Goal: Information Seeking & Learning: Check status

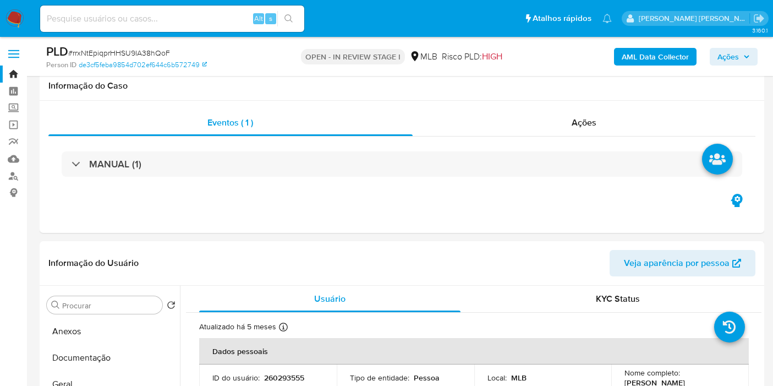
select select "10"
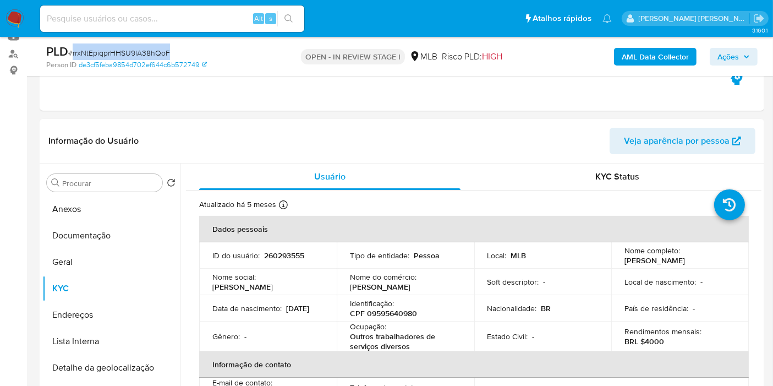
scroll to position [428, 0]
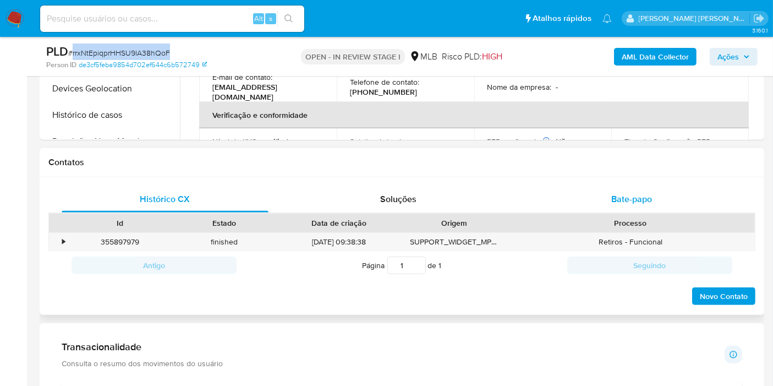
click at [718, 205] on div "Bate-papo" at bounding box center [631, 199] width 207 height 26
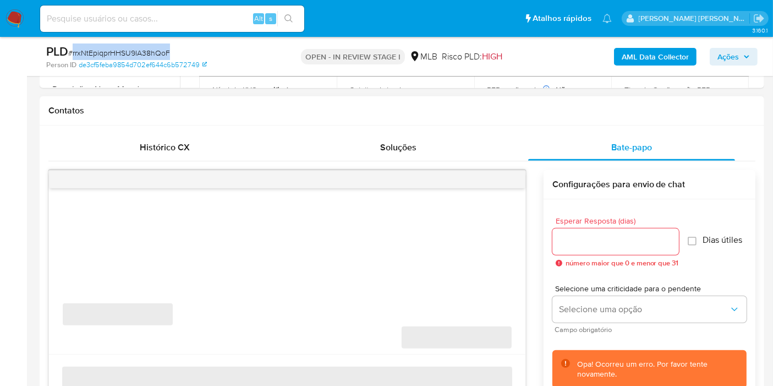
scroll to position [550, 0]
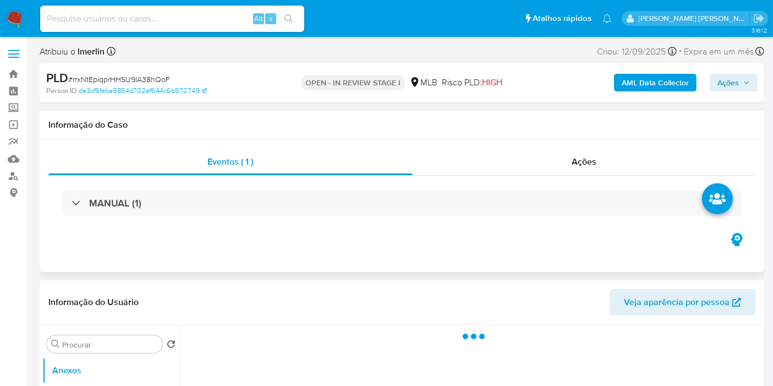
select select "10"
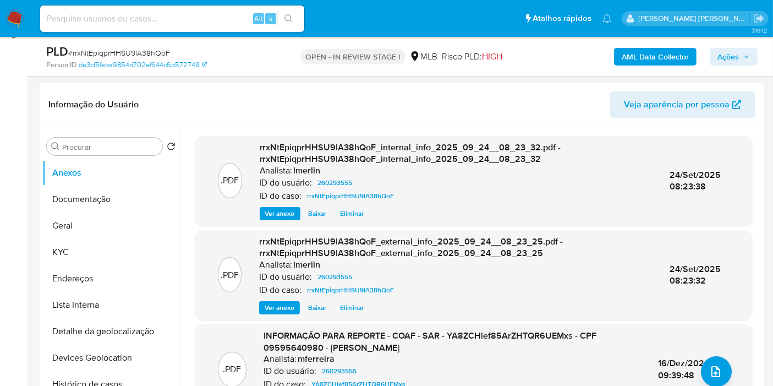
scroll to position [183, 0]
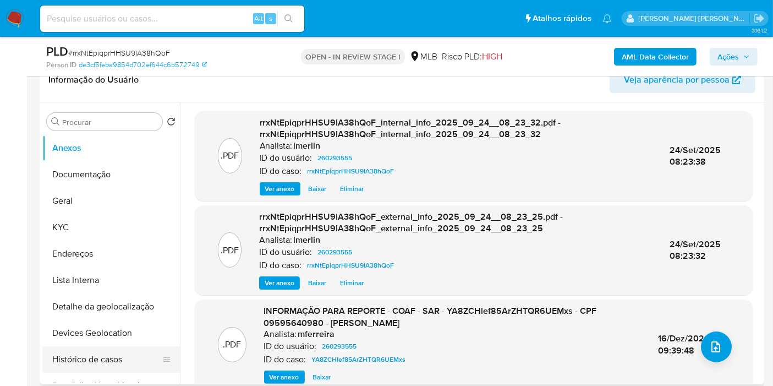
click at [135, 353] on button "Histórico de casos" at bounding box center [106, 359] width 129 height 26
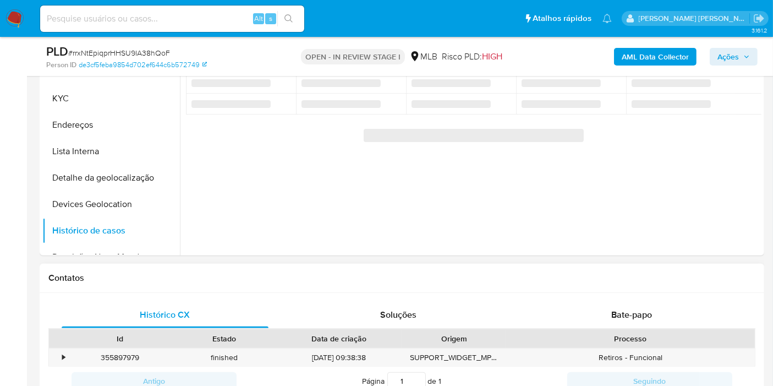
scroll to position [489, 0]
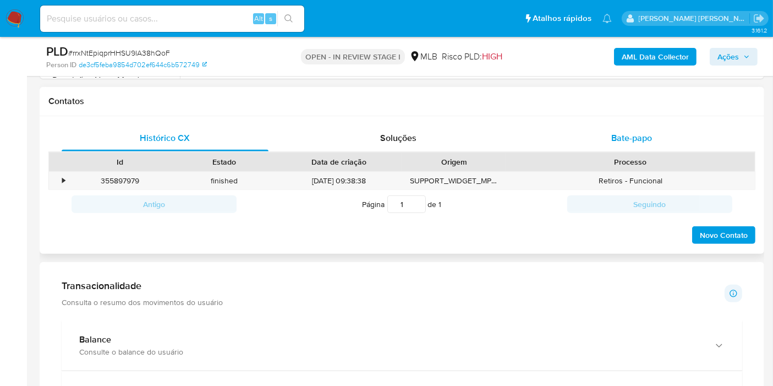
click at [699, 146] on div "Bate-papo" at bounding box center [631, 138] width 207 height 26
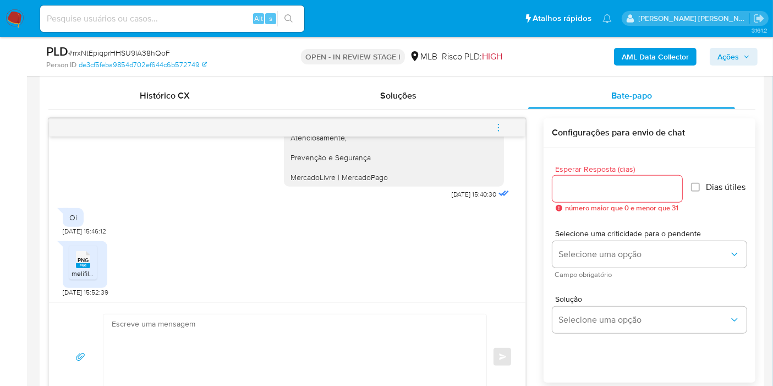
scroll to position [550, 0]
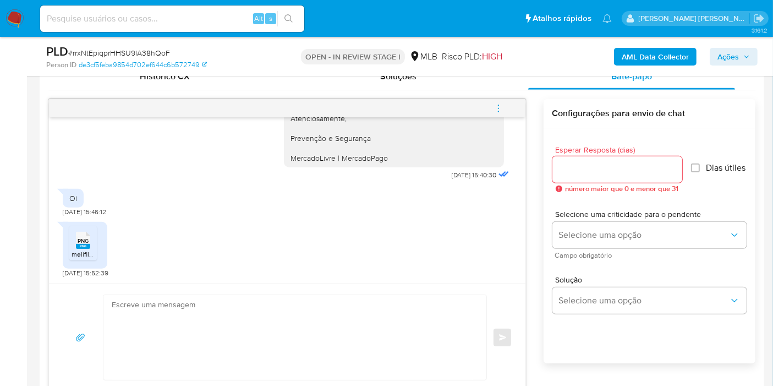
click at [81, 244] on rect at bounding box center [83, 246] width 14 height 5
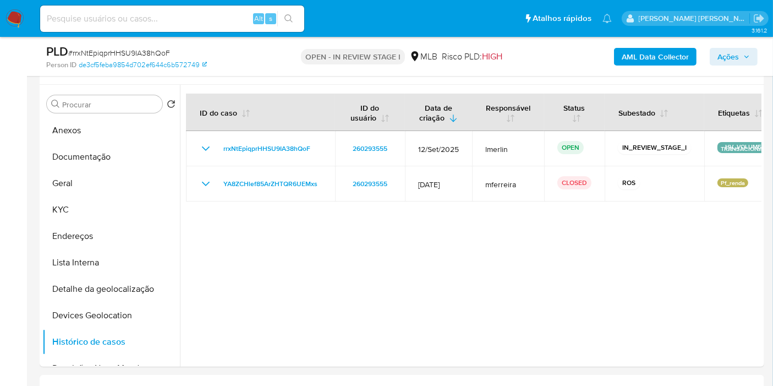
scroll to position [183, 0]
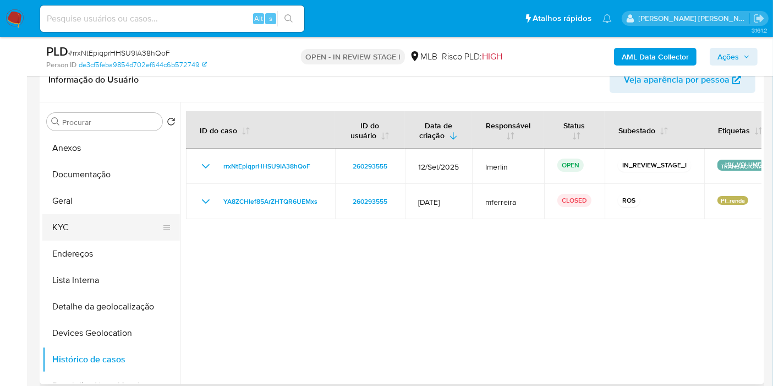
click at [99, 228] on button "KYC" at bounding box center [106, 227] width 129 height 26
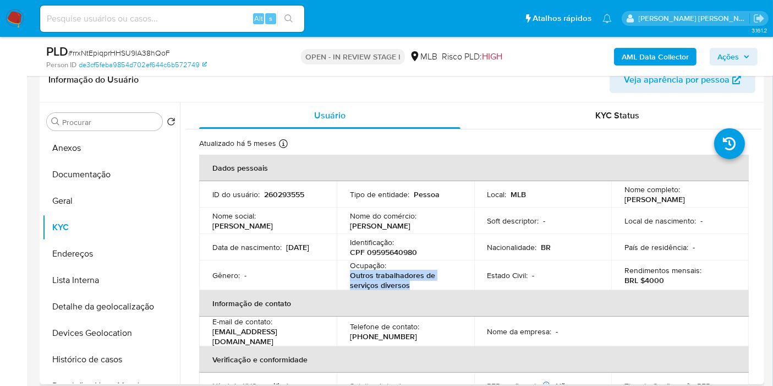
drag, startPoint x: 427, startPoint y: 291, endPoint x: 340, endPoint y: 285, distance: 87.7
click at [340, 285] on td "Ocupação : Outros trabalhadores de serviços diversos" at bounding box center [406, 275] width 138 height 30
copy p "Outros trabalhadores de serviços diversos"
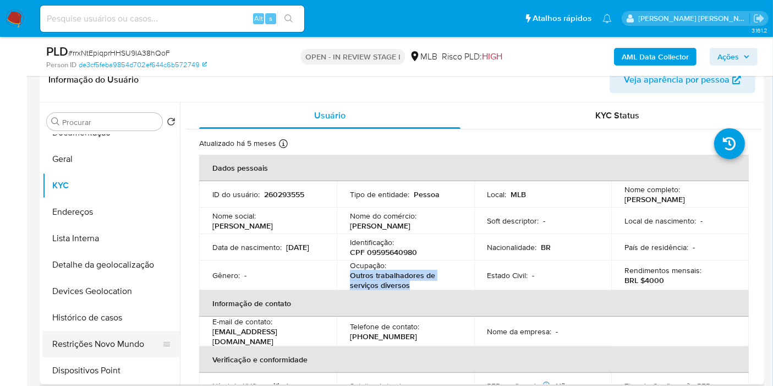
scroll to position [61, 0]
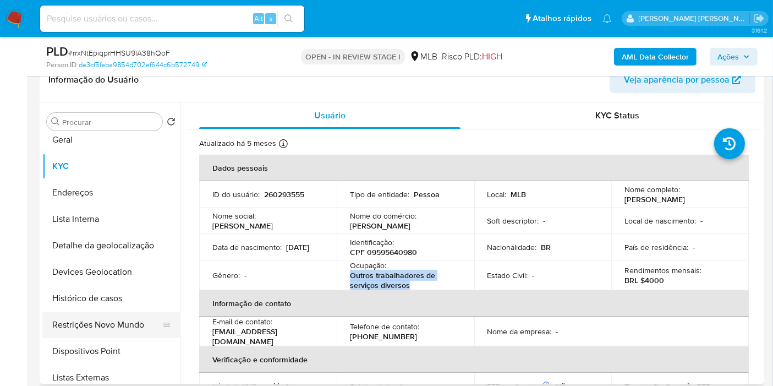
click at [111, 329] on button "Restrições Novo Mundo" at bounding box center [106, 325] width 129 height 26
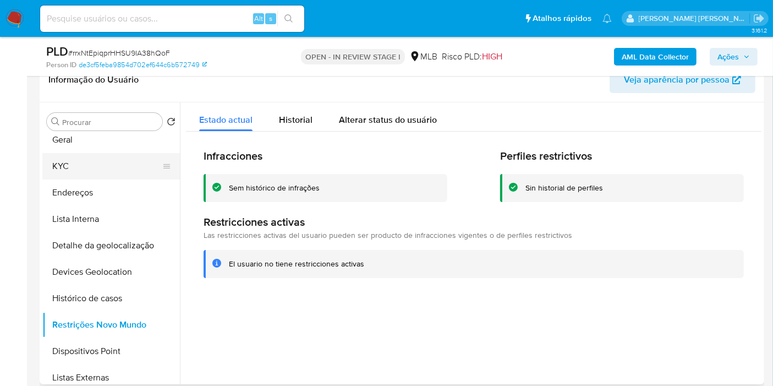
click at [123, 172] on button "KYC" at bounding box center [106, 166] width 129 height 26
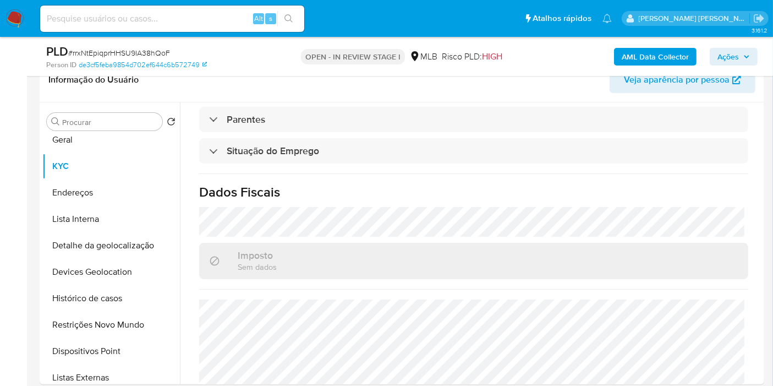
scroll to position [506, 0]
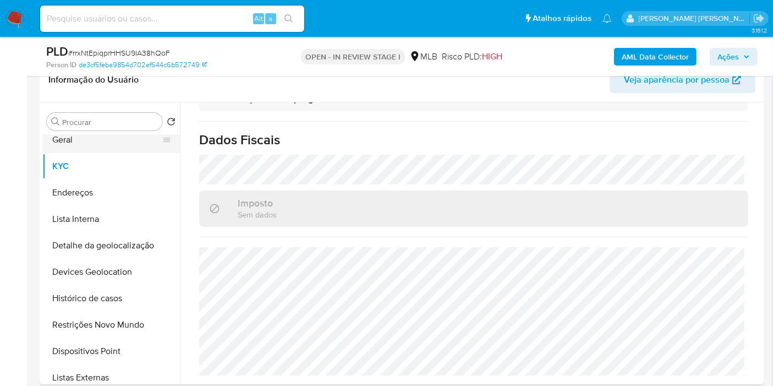
click at [95, 144] on button "Geral" at bounding box center [106, 140] width 129 height 26
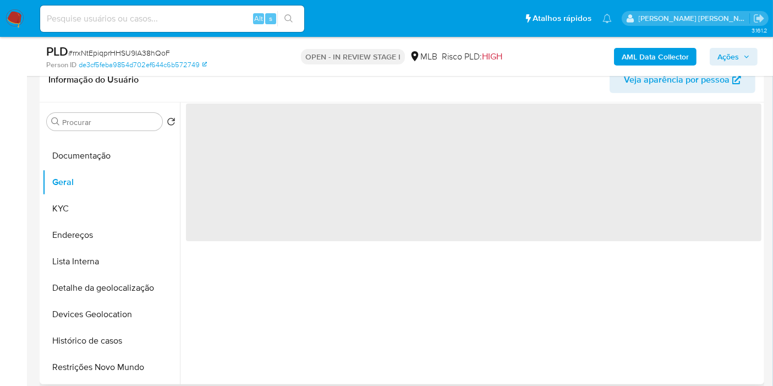
scroll to position [0, 0]
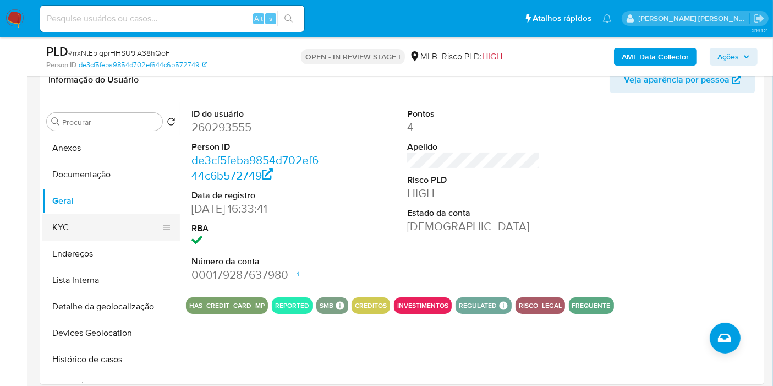
click at [72, 221] on button "KYC" at bounding box center [106, 227] width 129 height 26
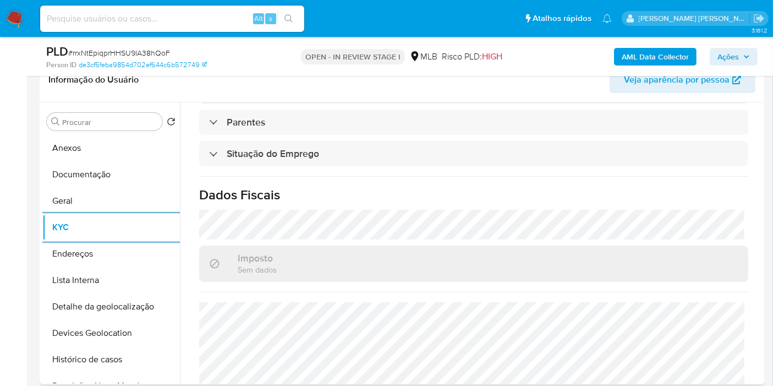
scroll to position [506, 0]
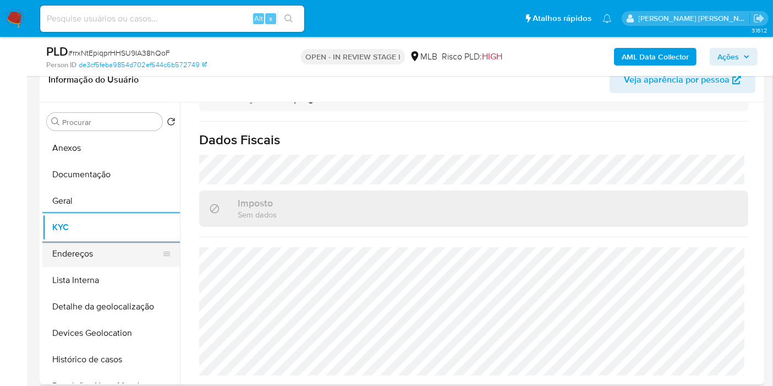
click at [116, 244] on button "Endereços" at bounding box center [106, 254] width 129 height 26
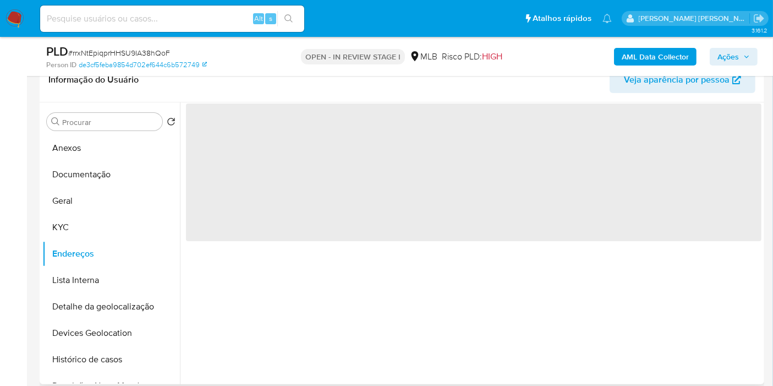
scroll to position [0, 0]
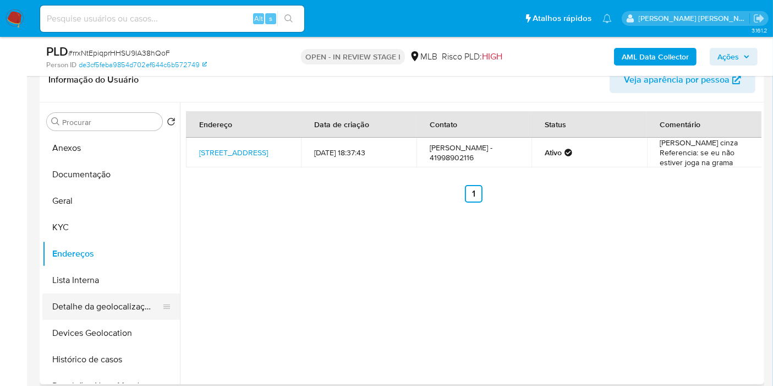
click at [81, 312] on button "Detalhe da geolocalização" at bounding box center [106, 306] width 129 height 26
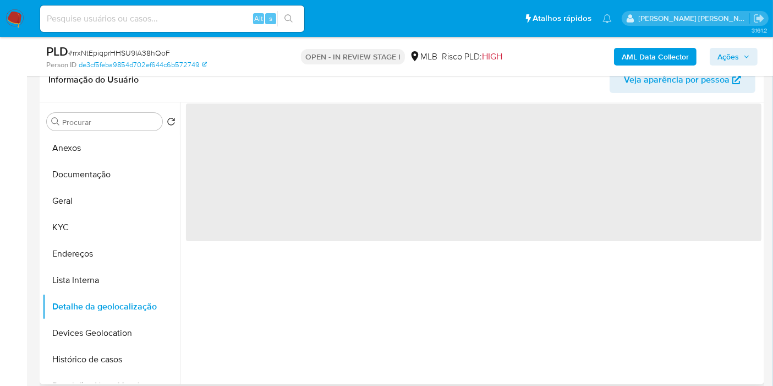
scroll to position [61, 0]
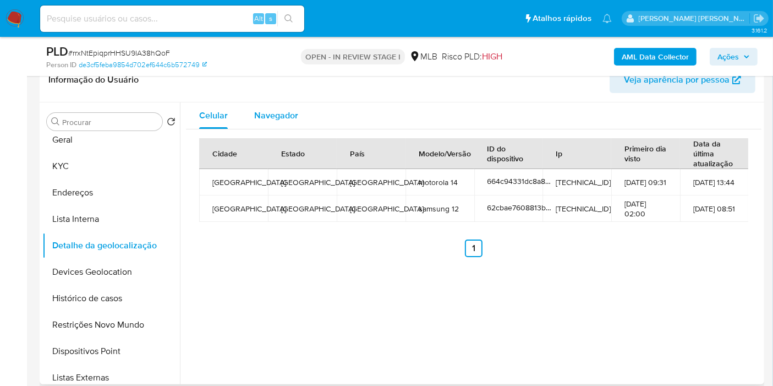
click at [281, 110] on span "Navegador" at bounding box center [276, 115] width 44 height 13
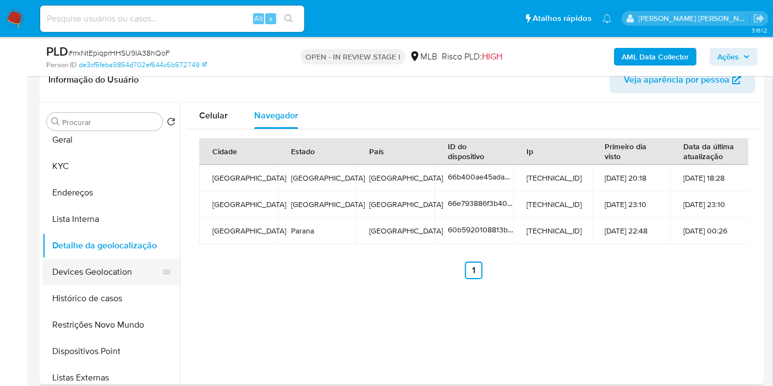
click at [120, 276] on button "Devices Geolocation" at bounding box center [106, 272] width 129 height 26
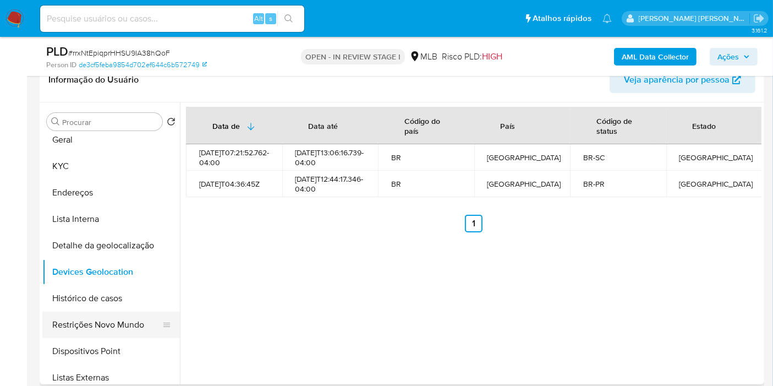
click at [97, 319] on button "Restrições Novo Mundo" at bounding box center [106, 325] width 129 height 26
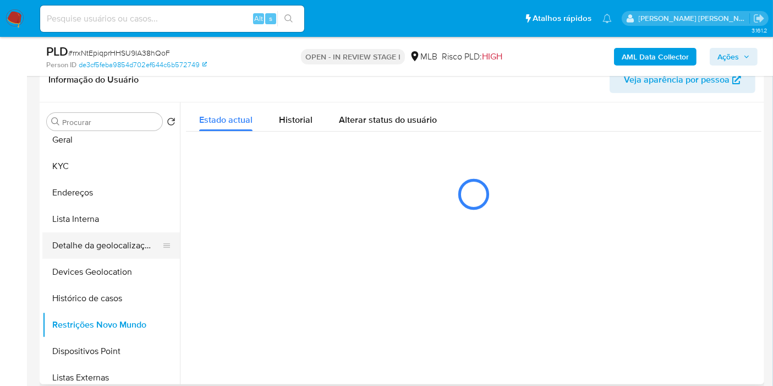
scroll to position [122, 0]
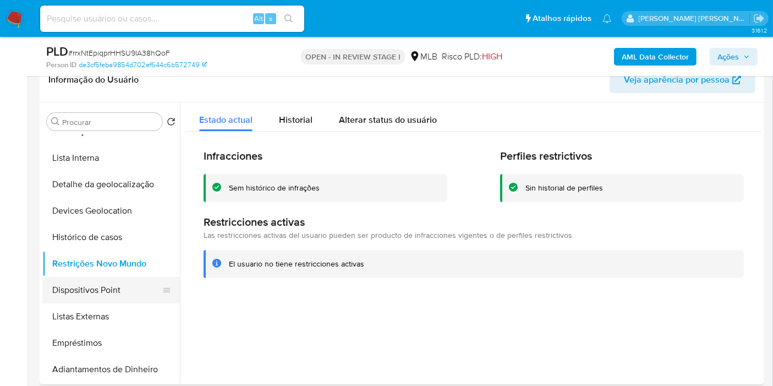
click at [117, 295] on button "Dispositivos Point" at bounding box center [106, 290] width 129 height 26
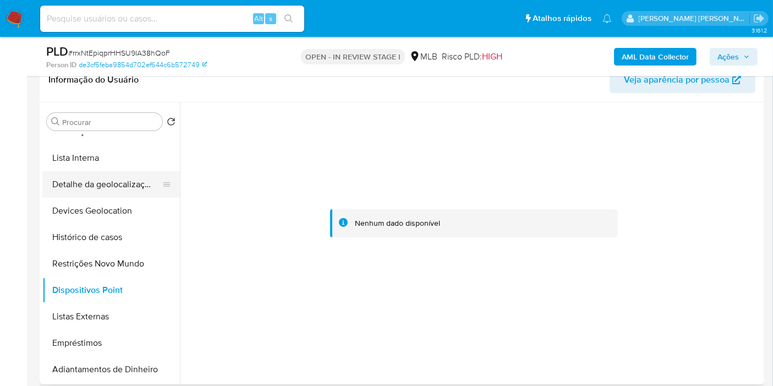
scroll to position [61, 0]
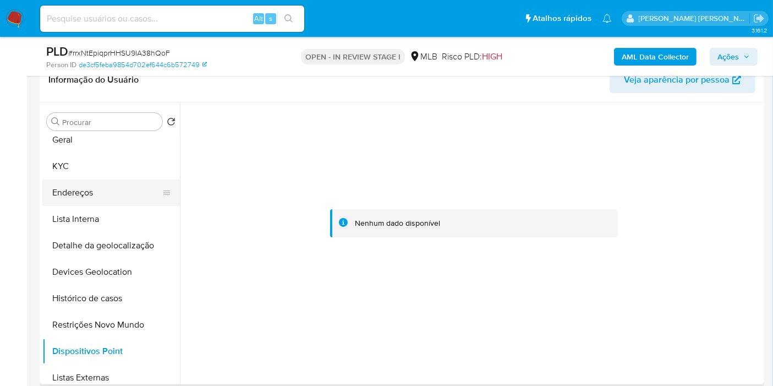
click at [106, 194] on button "Endereços" at bounding box center [106, 192] width 129 height 26
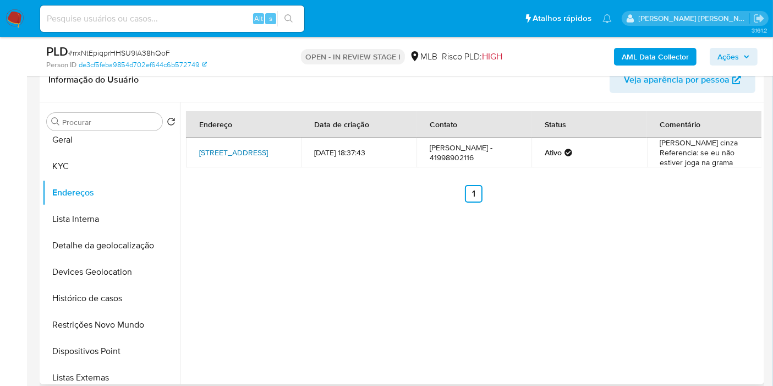
click at [217, 150] on link "Rua Doutor Pamphilo D'assumpção 1020, Curitiba, Paraná, 80220041, Brasil 1020" at bounding box center [233, 152] width 69 height 11
click at [91, 161] on button "KYC" at bounding box center [106, 166] width 129 height 26
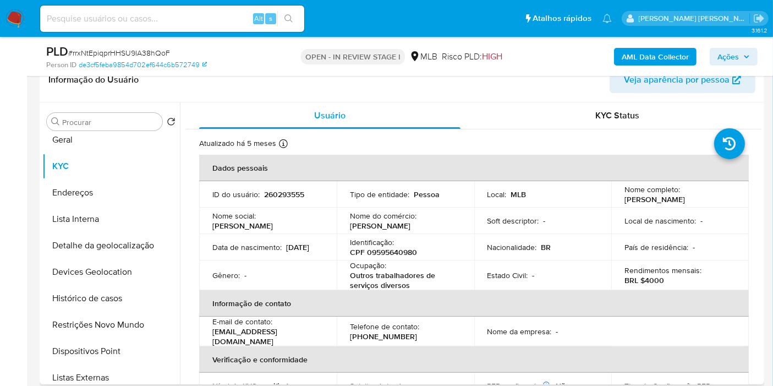
click at [410, 255] on p "CPF 09595640980" at bounding box center [383, 252] width 67 height 10
copy p "09595640980"
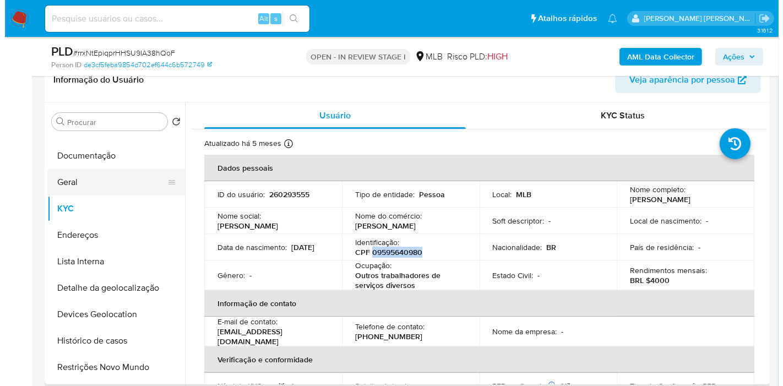
scroll to position [0, 0]
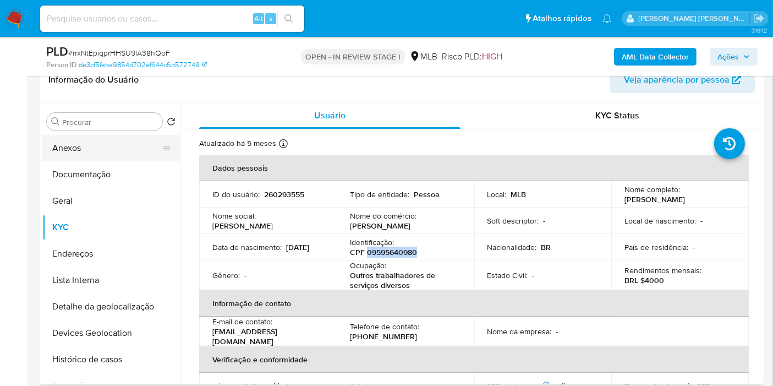
click at [108, 151] on button "Anexos" at bounding box center [106, 148] width 129 height 26
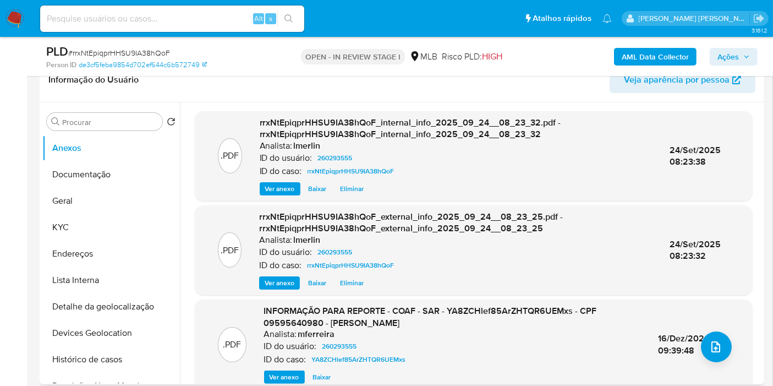
click at [286, 377] on span "Ver anexo" at bounding box center [285, 377] width 30 height 11
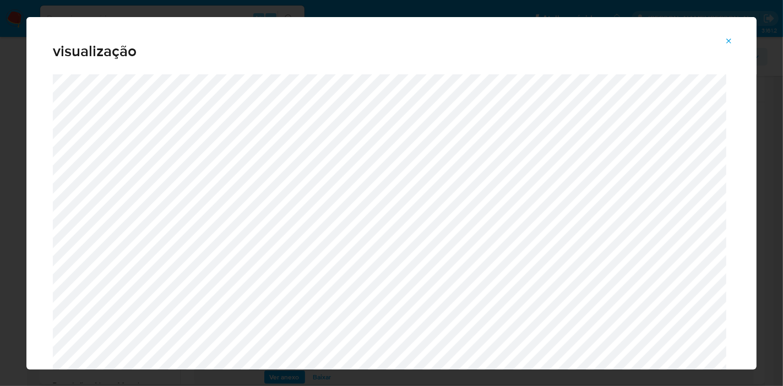
click at [726, 40] on icon "Attachment preview" at bounding box center [728, 41] width 9 height 9
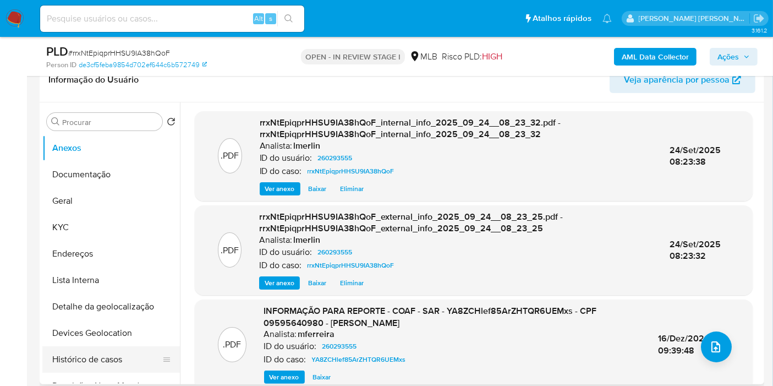
click at [83, 355] on button "Histórico de casos" at bounding box center [106, 359] width 129 height 26
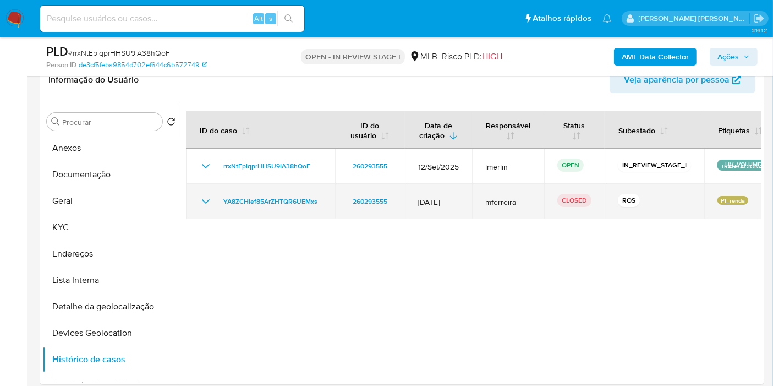
click at [208, 203] on icon "Mostrar/Ocultar" at bounding box center [205, 201] width 13 height 13
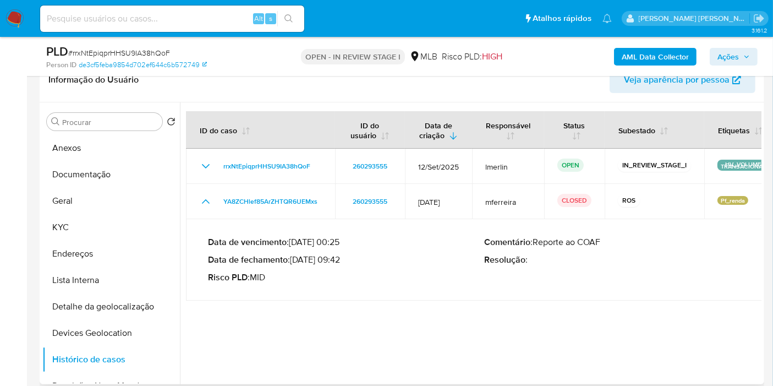
drag, startPoint x: 336, startPoint y: 263, endPoint x: 294, endPoint y: 261, distance: 41.3
click at [294, 261] on p "Data de fechamento : 16/12/2024 09:42" at bounding box center [346, 259] width 276 height 11
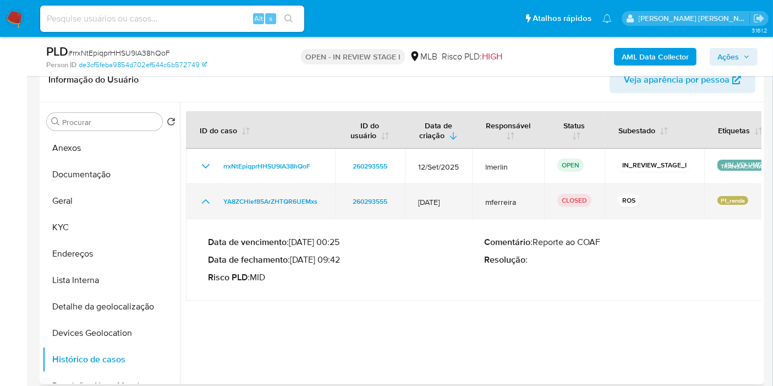
click at [201, 199] on icon "Mostrar/Ocultar" at bounding box center [205, 201] width 13 height 13
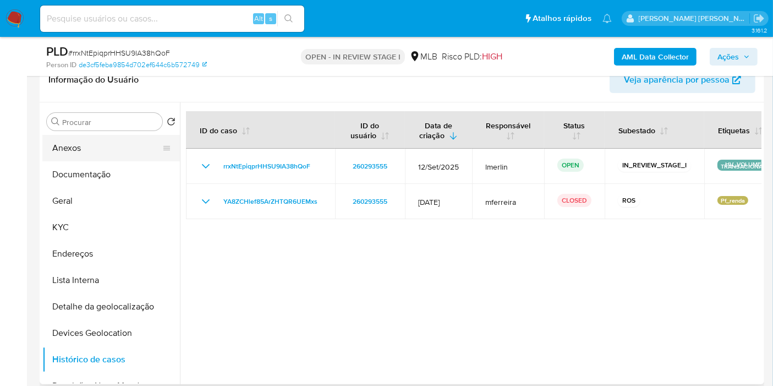
click at [80, 143] on button "Anexos" at bounding box center [106, 148] width 129 height 26
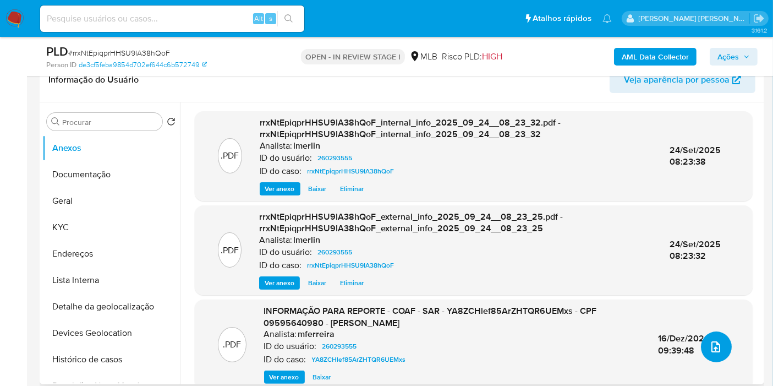
click at [716, 346] on icon "upload-file" at bounding box center [716, 346] width 9 height 11
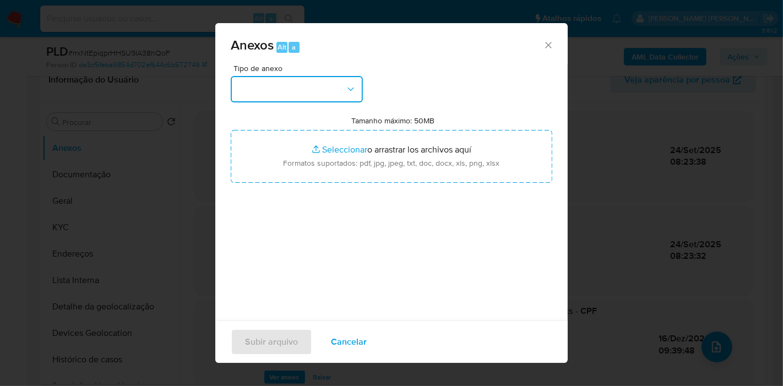
click at [283, 94] on button "button" at bounding box center [297, 89] width 132 height 26
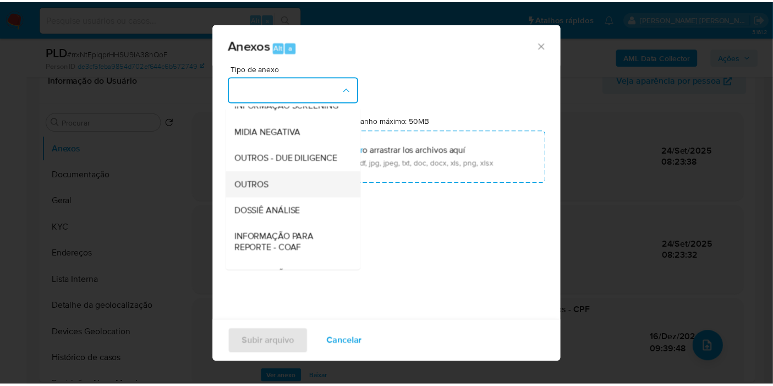
scroll to position [122, 0]
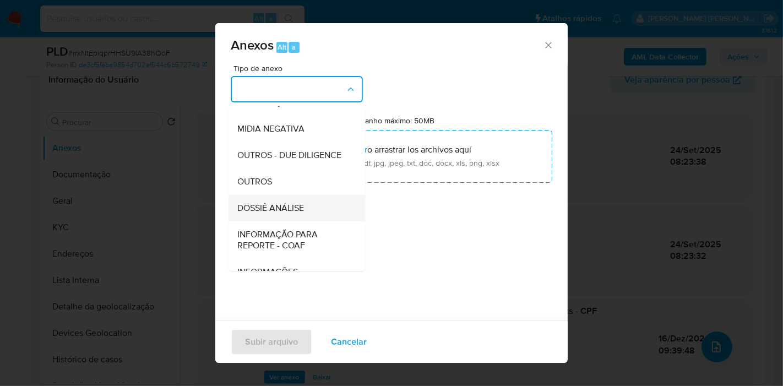
click at [304, 214] on span "DOSSIÊ ANÁLISE" at bounding box center [270, 208] width 67 height 11
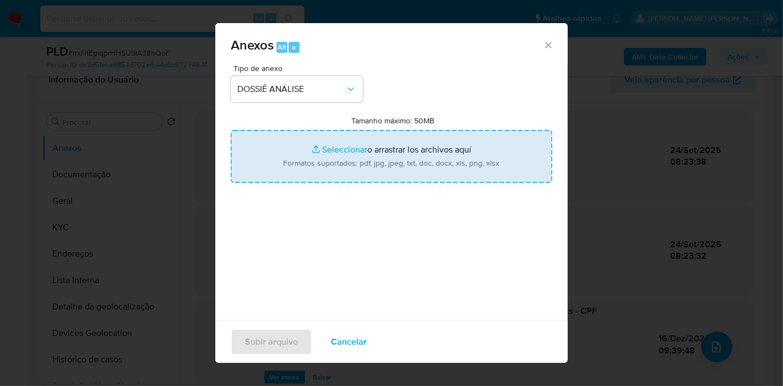
click at [363, 161] on input "Tamanho máximo: 50MB Seleccionar archivos" at bounding box center [391, 156] width 321 height 53
type input "C:\fakepath\2º SAR - XXX - CPF 09595640980 - ANGELICA CRISTINA DE ANDRADE COSTA…"
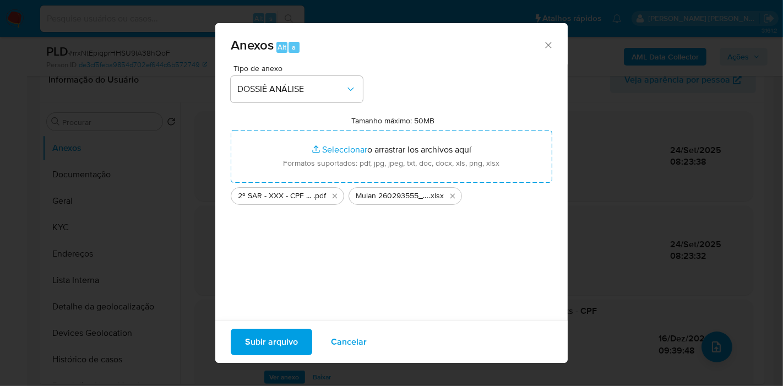
click at [264, 338] on span "Subir arquivo" at bounding box center [271, 342] width 53 height 24
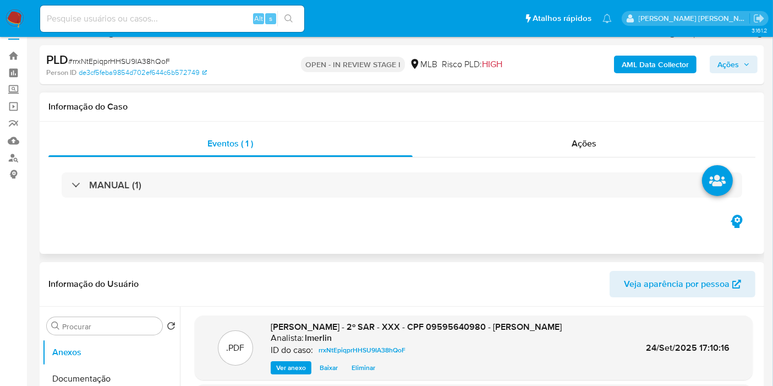
scroll to position [0, 0]
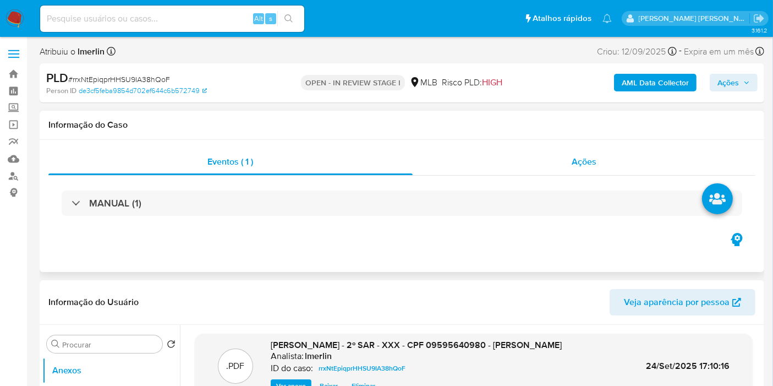
click at [627, 165] on div "Ações" at bounding box center [584, 162] width 343 height 26
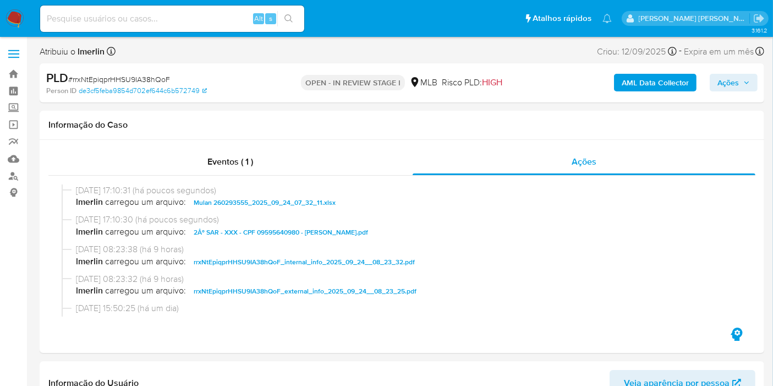
click at [734, 78] on span "Ações" at bounding box center [728, 83] width 21 height 18
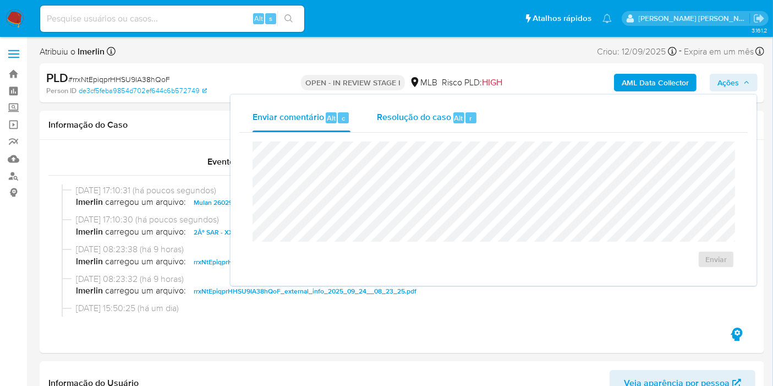
click at [415, 112] on span "Resolução do caso" at bounding box center [414, 117] width 74 height 13
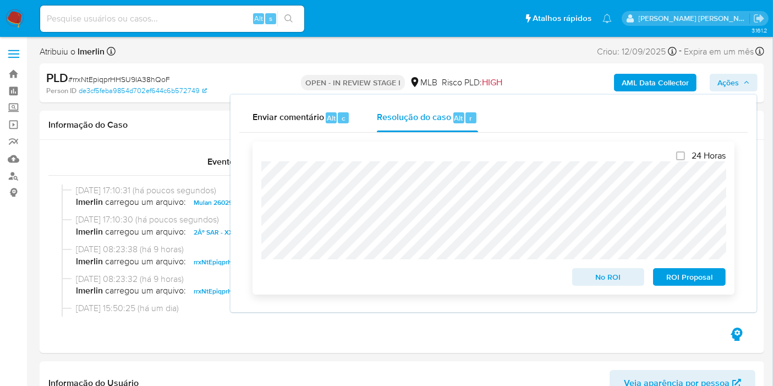
click at [711, 281] on span "ROI Proposal" at bounding box center [689, 276] width 57 height 15
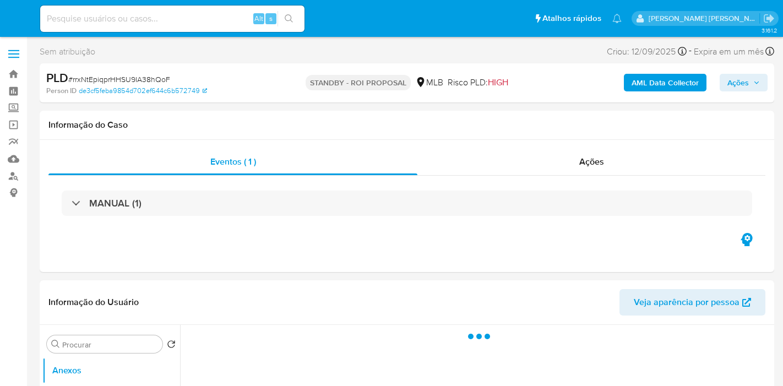
select select "10"
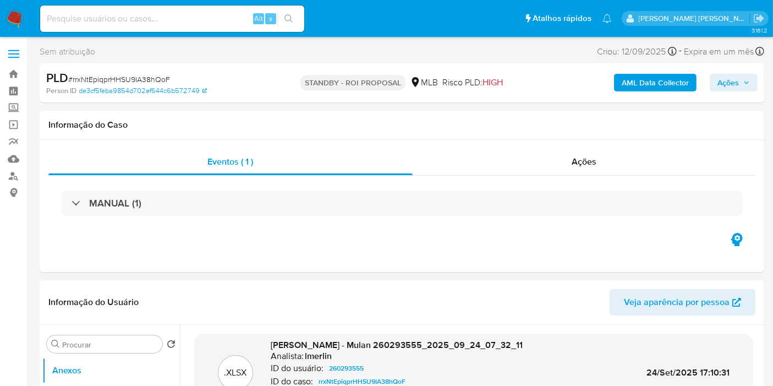
click at [8, 17] on img at bounding box center [15, 18] width 19 height 19
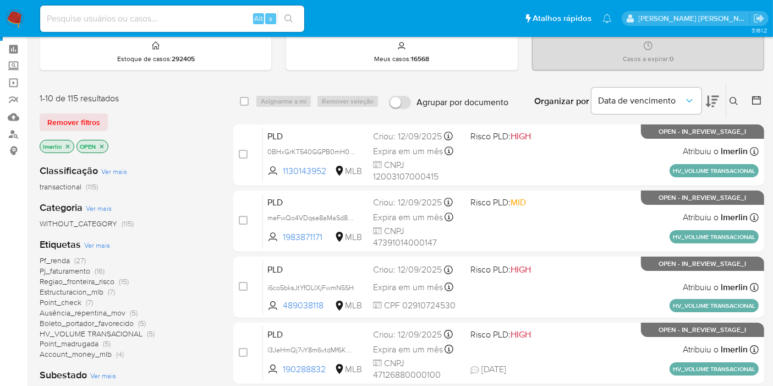
scroll to position [61, 0]
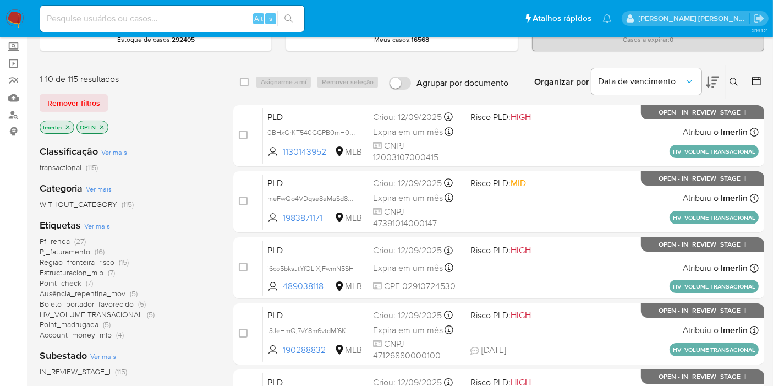
click at [67, 128] on icon "close-filter" at bounding box center [67, 127] width 7 height 7
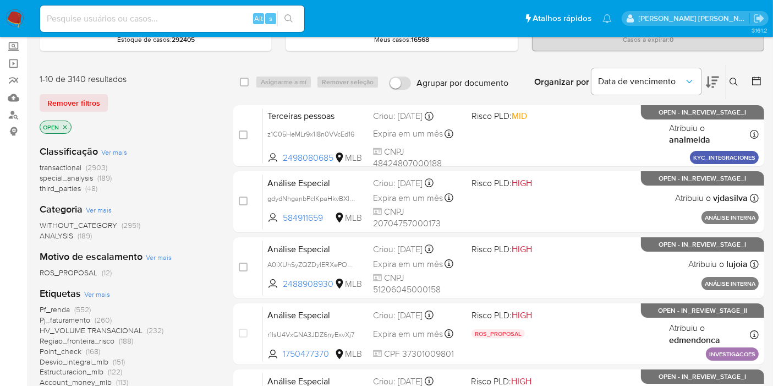
click at [208, 23] on input at bounding box center [172, 19] width 264 height 14
paste input "i6co5bksJtYfOLIXjFwmN5SH"
type input "i6co5bksJtYfOLIXjFwmN5SH"
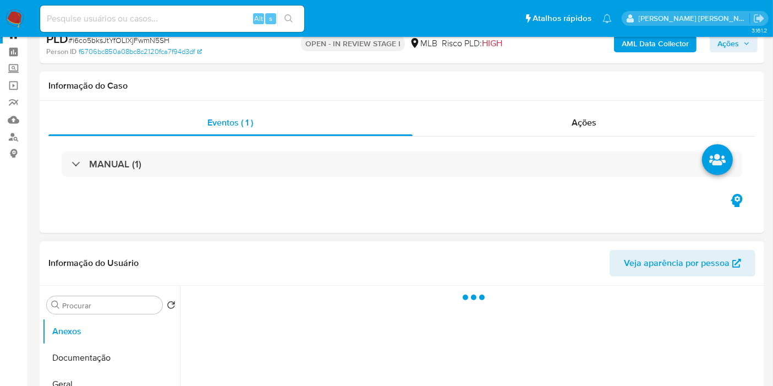
select select "10"
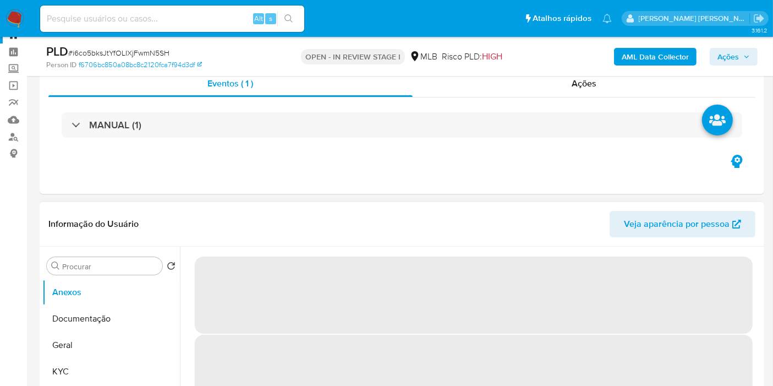
scroll to position [122, 0]
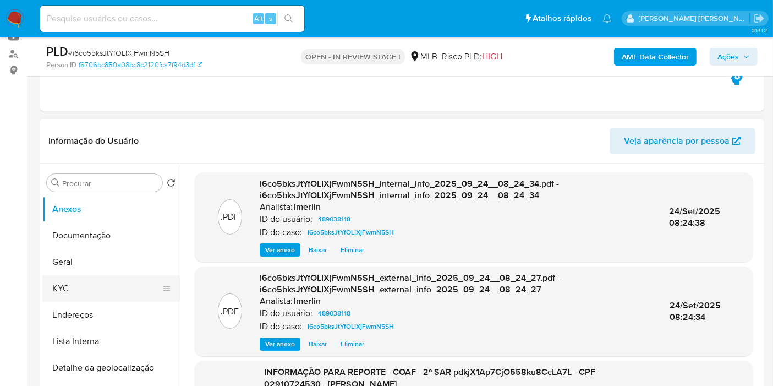
click at [106, 292] on button "KYC" at bounding box center [106, 288] width 129 height 26
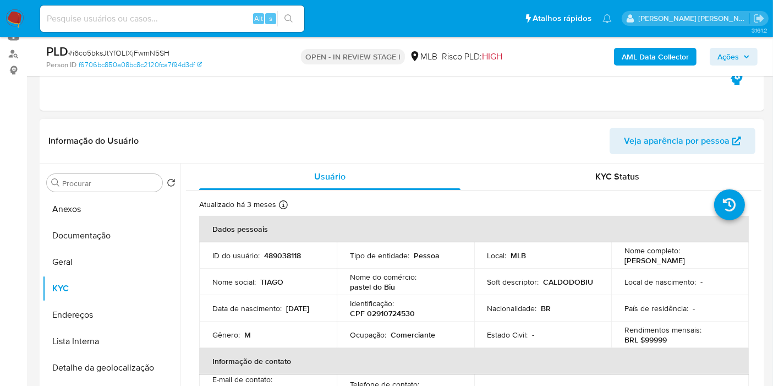
click at [395, 315] on p "CPF 02910724530" at bounding box center [382, 313] width 65 height 10
click at [394, 315] on p "CPF 02910724530" at bounding box center [382, 313] width 65 height 10
copy p "02910724530"
click at [230, 22] on input at bounding box center [172, 19] width 264 height 14
paste input "87553568"
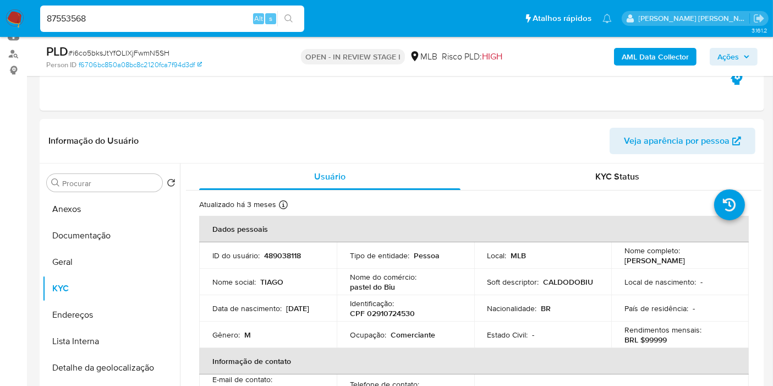
type input "87553568"
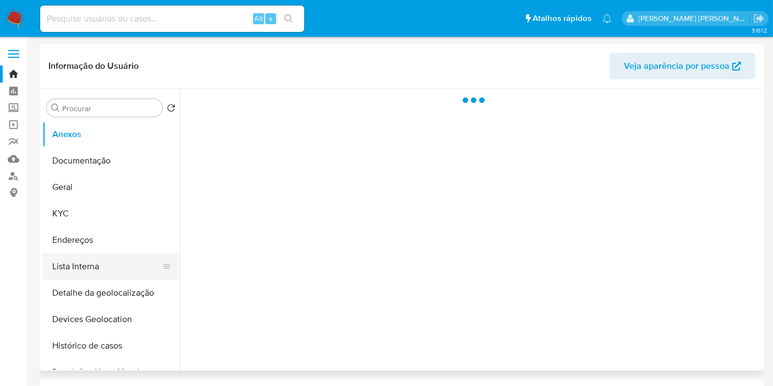
select select "10"
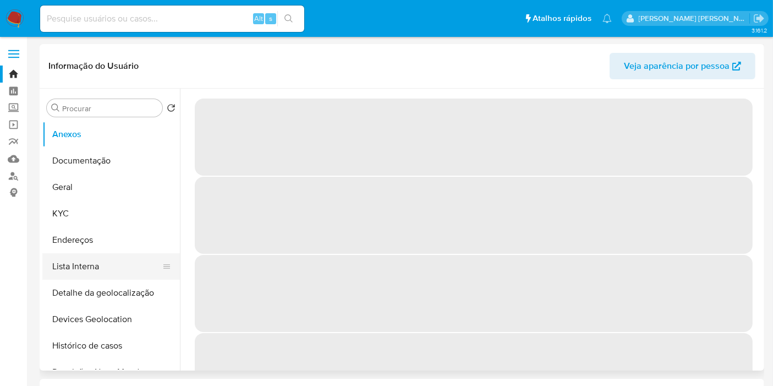
click at [91, 257] on button "Lista Interna" at bounding box center [106, 266] width 129 height 26
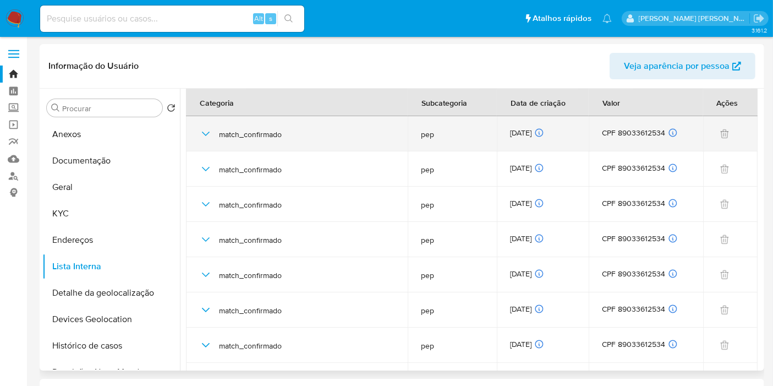
click at [208, 133] on icon "button" at bounding box center [206, 134] width 8 height 4
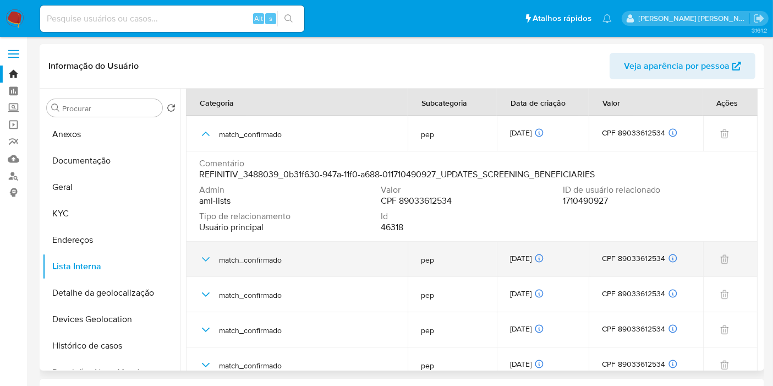
click at [200, 263] on icon "button" at bounding box center [205, 259] width 13 height 13
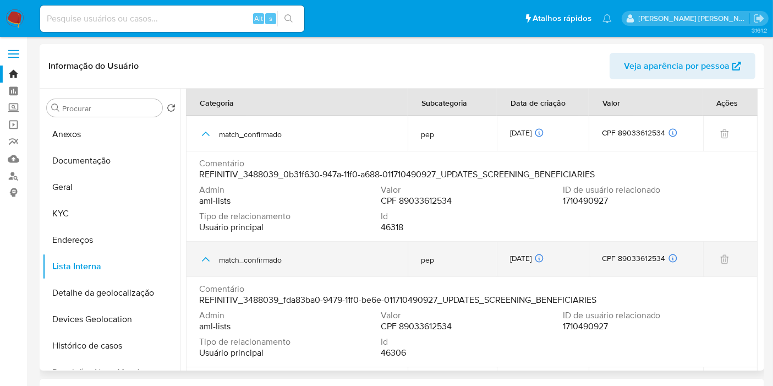
click at [205, 257] on icon "button" at bounding box center [205, 259] width 13 height 13
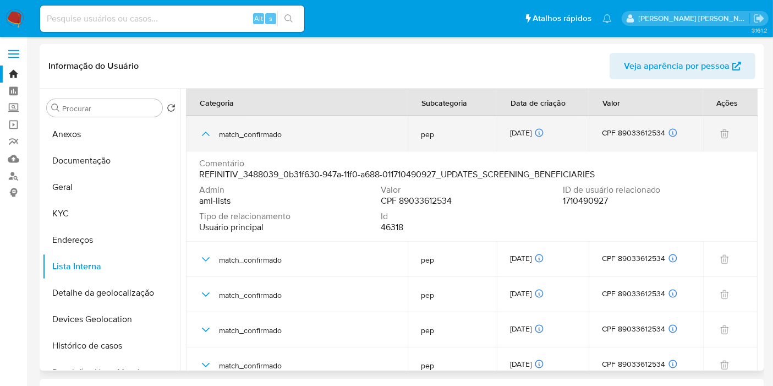
click at [204, 129] on icon "button" at bounding box center [205, 133] width 13 height 13
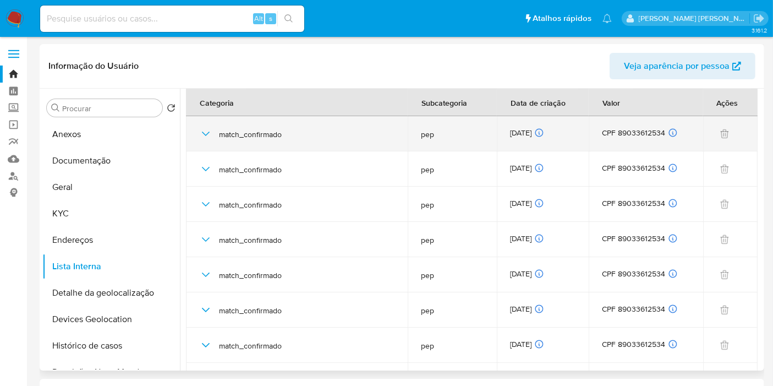
drag, startPoint x: 205, startPoint y: 134, endPoint x: 223, endPoint y: 133, distance: 17.7
click at [206, 134] on icon "button" at bounding box center [206, 134] width 8 height 4
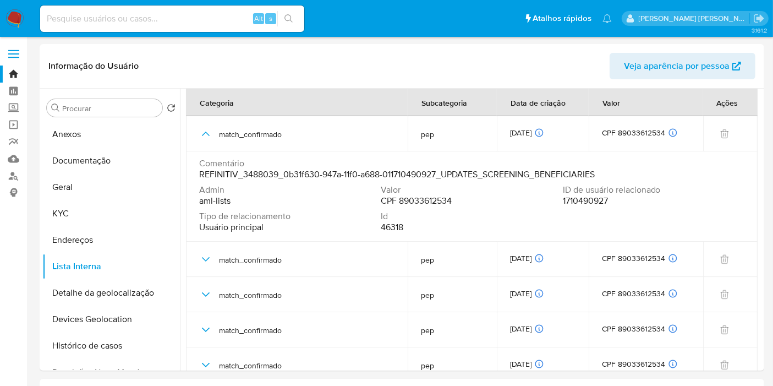
click at [7, 21] on img at bounding box center [15, 18] width 19 height 19
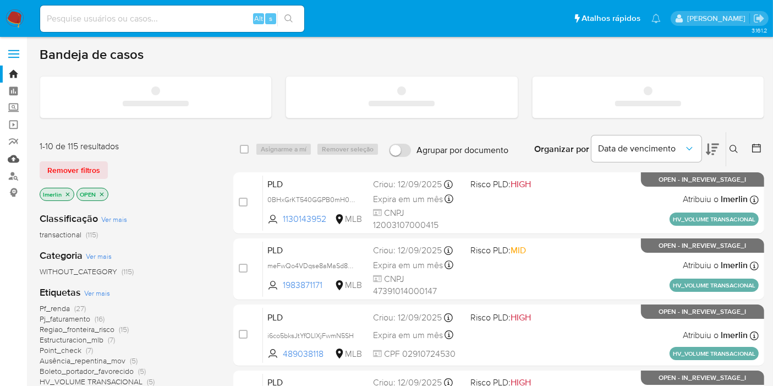
click at [9, 158] on link "Mulan" at bounding box center [65, 158] width 131 height 17
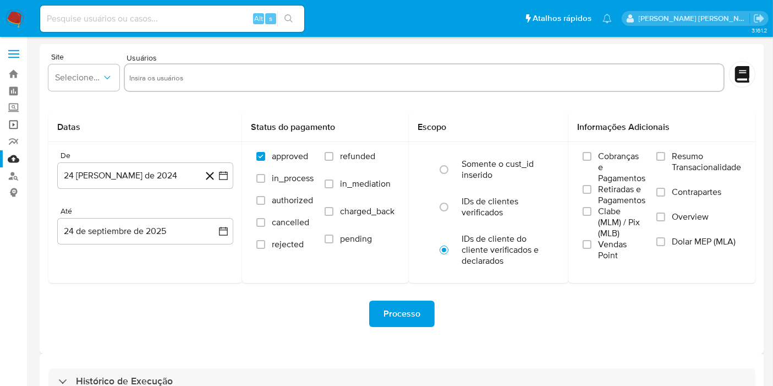
click at [13, 127] on link "Operações em massa" at bounding box center [65, 124] width 131 height 17
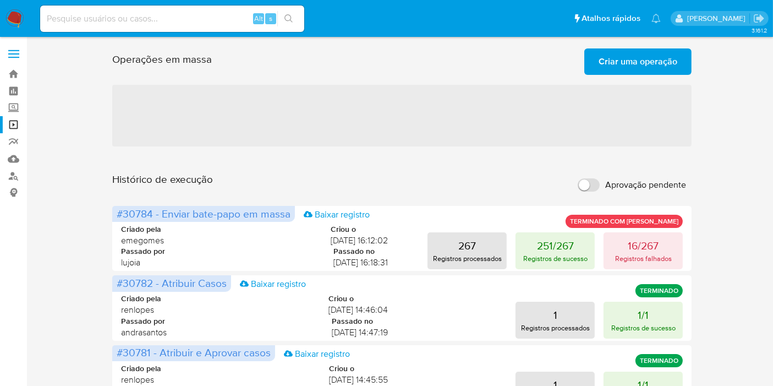
click at [637, 59] on span "Criar uma operação" at bounding box center [638, 62] width 79 height 24
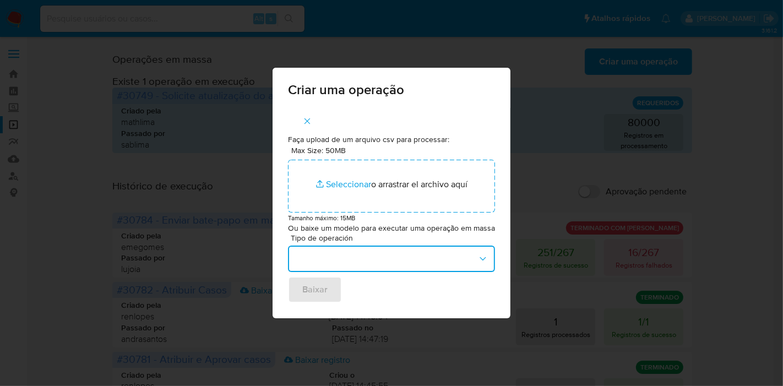
click at [381, 257] on button "button" at bounding box center [391, 258] width 207 height 26
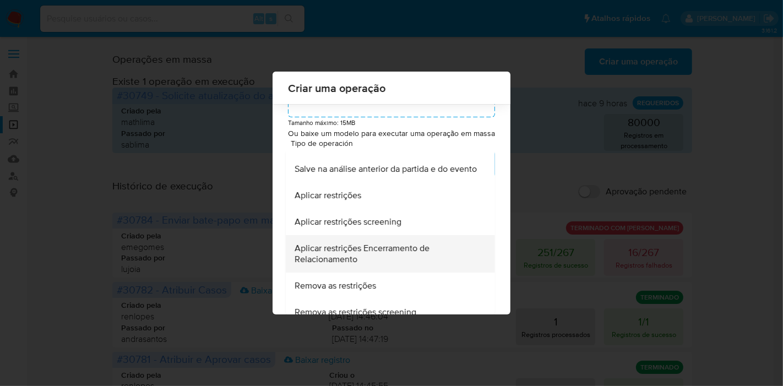
scroll to position [171, 0]
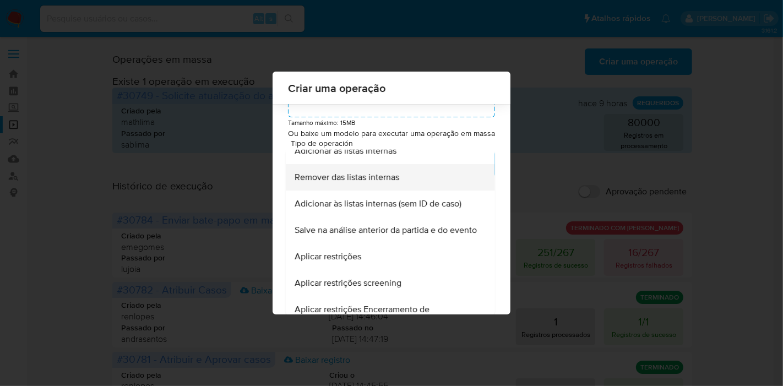
click at [368, 180] on span "Remover das listas internas" at bounding box center [346, 176] width 105 height 11
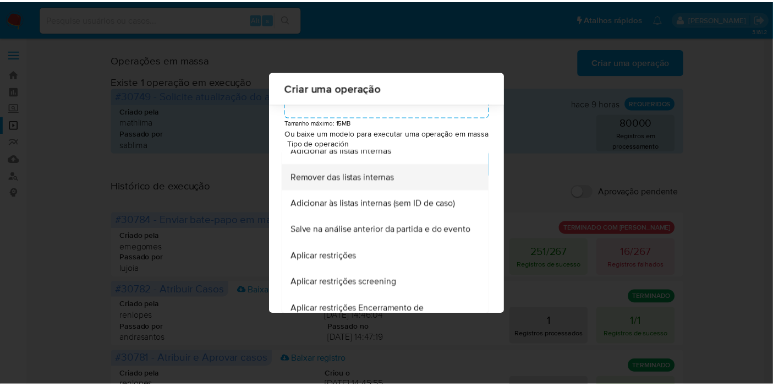
scroll to position [0, 0]
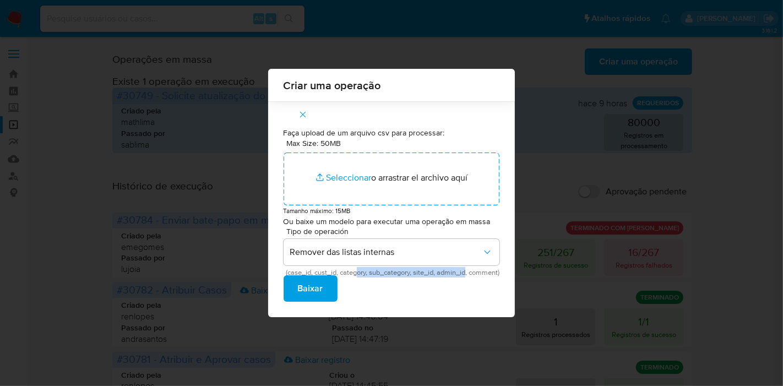
drag, startPoint x: 358, startPoint y: 271, endPoint x: 467, endPoint y: 272, distance: 109.0
click at [467, 272] on span "(case_id, cust_id, category, sub_category, site_id, admin_id, comment)" at bounding box center [394, 273] width 216 height 6
click at [483, 275] on span "(case_id, cust_id, category, sub_category, site_id, admin_id, comment)" at bounding box center [394, 273] width 216 height 6
drag, startPoint x: 355, startPoint y: 272, endPoint x: 492, endPoint y: 270, distance: 136.5
click at [492, 270] on span "(case_id, cust_id, category, sub_category, site_id, admin_id, comment)" at bounding box center [394, 273] width 216 height 6
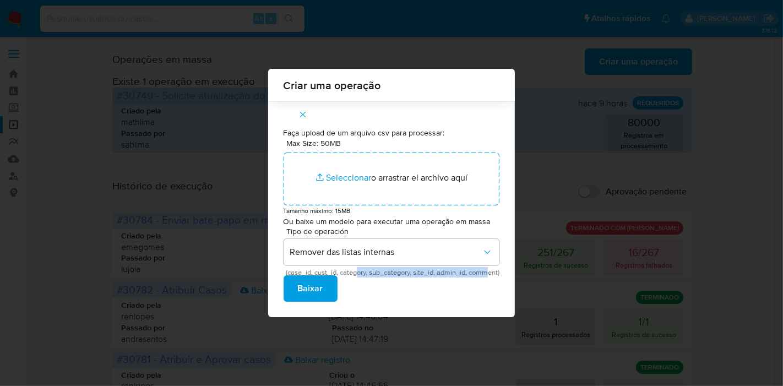
click at [492, 270] on span "(case_id, cust_id, category, sub_category, site_id, admin_id, comment)" at bounding box center [394, 273] width 216 height 6
click at [293, 116] on button "button" at bounding box center [302, 114] width 39 height 26
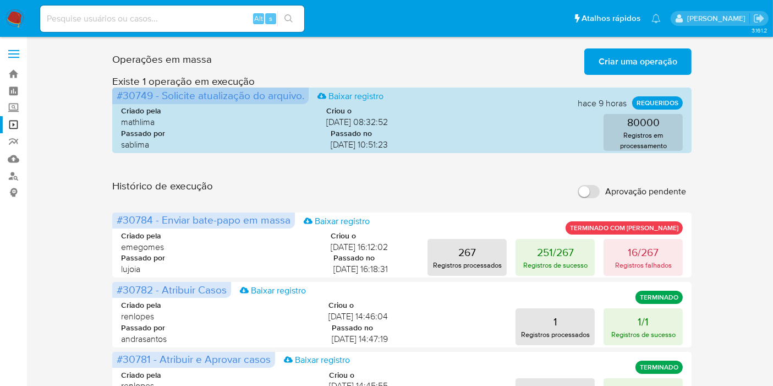
click at [14, 21] on img at bounding box center [15, 18] width 19 height 19
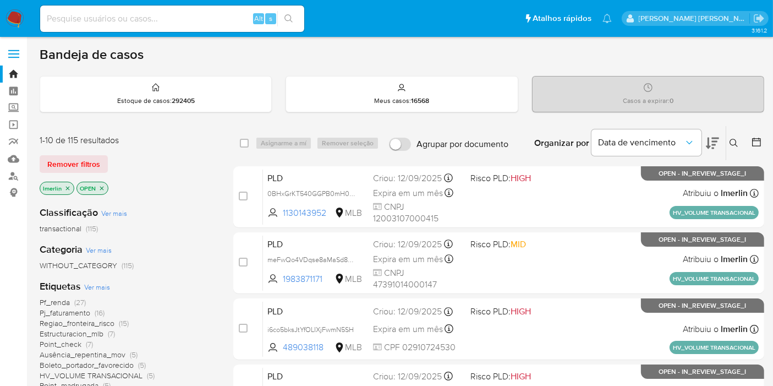
click at [70, 185] on icon "close-filter" at bounding box center [67, 188] width 7 height 7
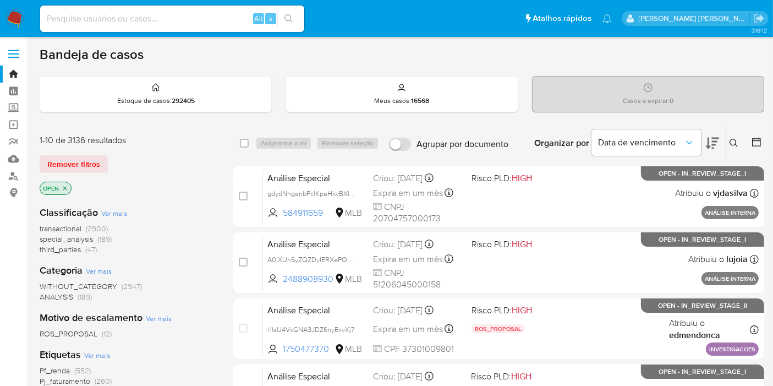
click at [210, 23] on input at bounding box center [172, 19] width 264 height 14
paste input "i6co5bksJtYfOLIXjFwmN5SH"
type input "i6co5bksJtYfOLIXjFwmN5SH"
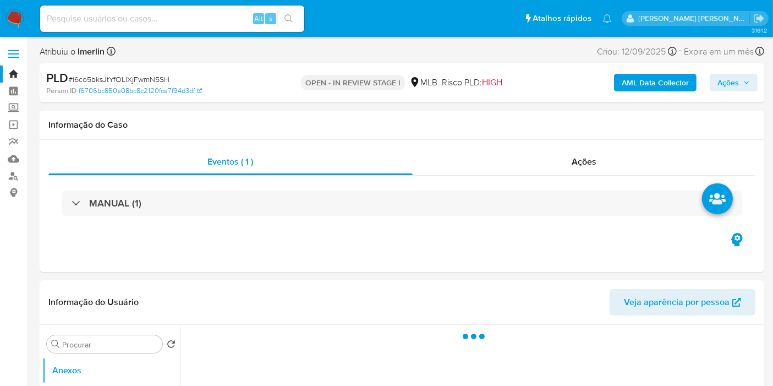
select select "10"
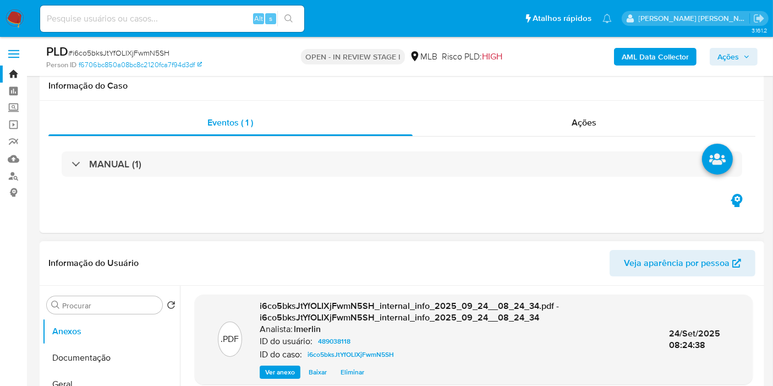
scroll to position [183, 0]
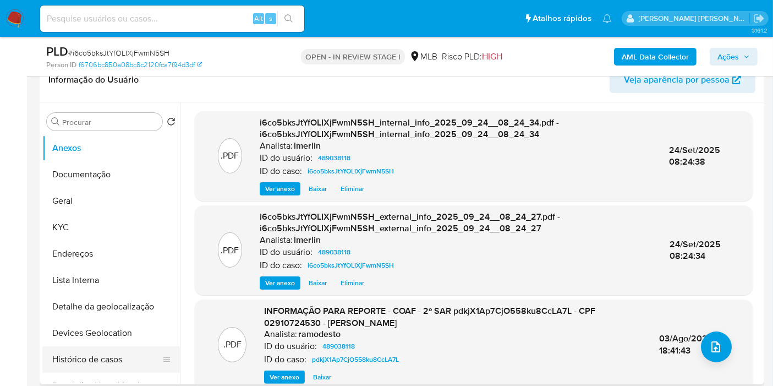
click at [110, 356] on button "Histórico de casos" at bounding box center [106, 359] width 129 height 26
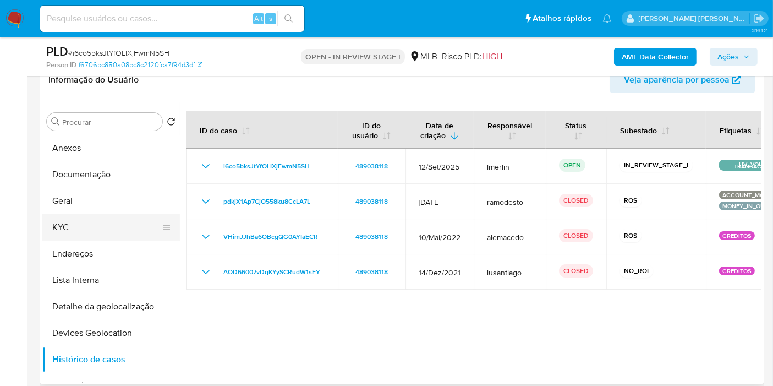
click at [107, 226] on button "KYC" at bounding box center [106, 227] width 129 height 26
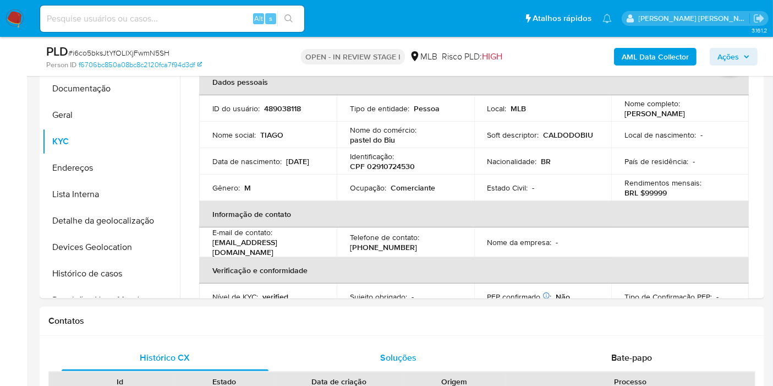
scroll to position [428, 0]
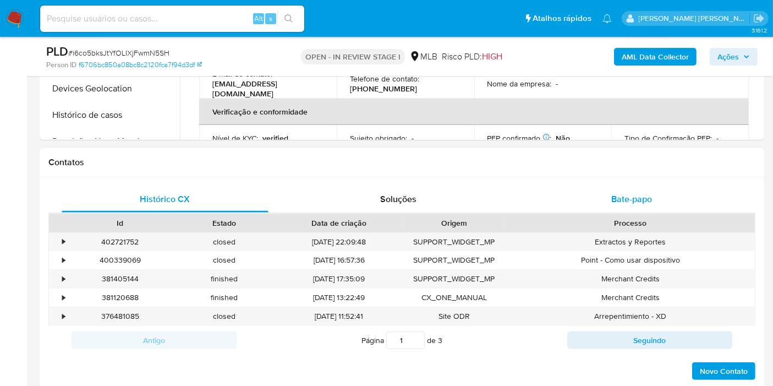
click at [631, 195] on span "Bate-papo" at bounding box center [632, 199] width 41 height 13
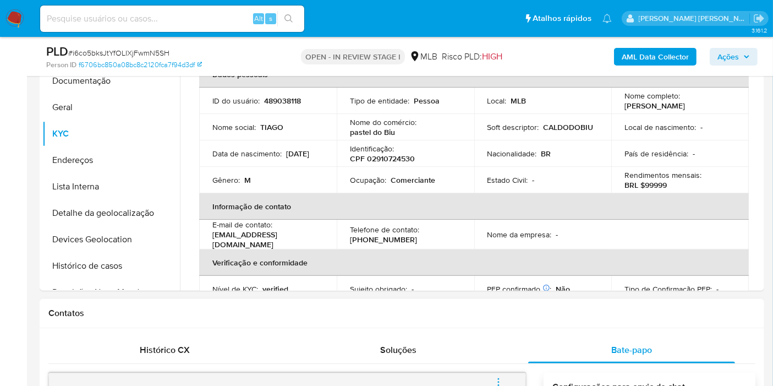
scroll to position [244, 0]
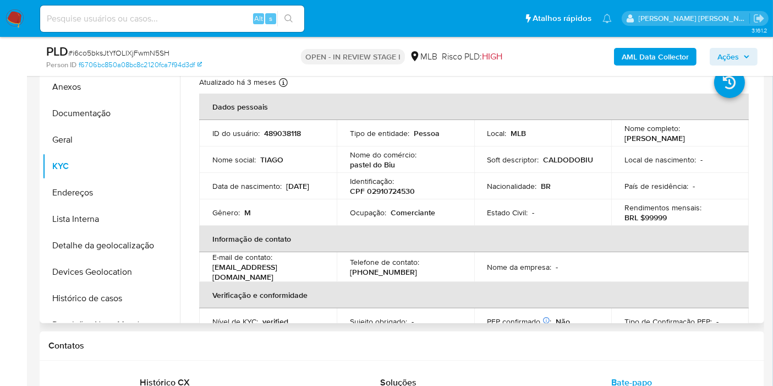
click at [403, 213] on p "Comerciante" at bounding box center [413, 213] width 45 height 10
copy p "Comerciante"
click at [130, 115] on button "Documentação" at bounding box center [106, 113] width 129 height 26
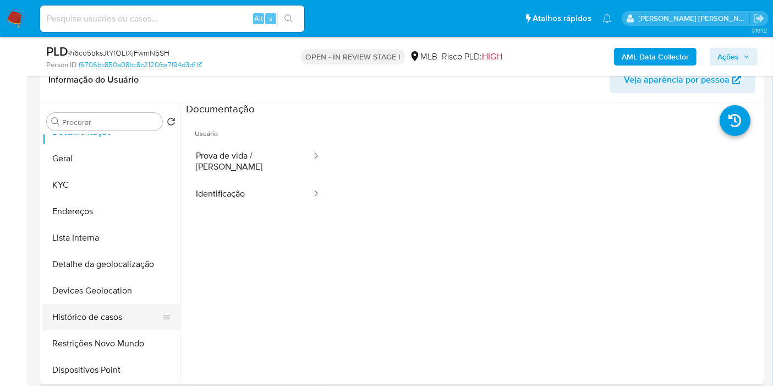
scroll to position [61, 0]
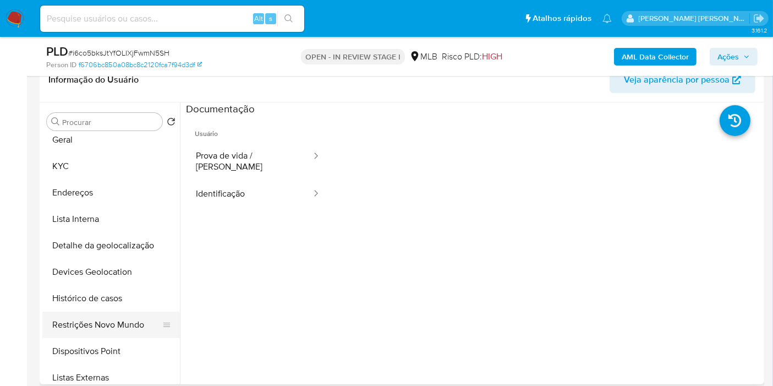
click at [113, 324] on button "Restrições Novo Mundo" at bounding box center [106, 325] width 129 height 26
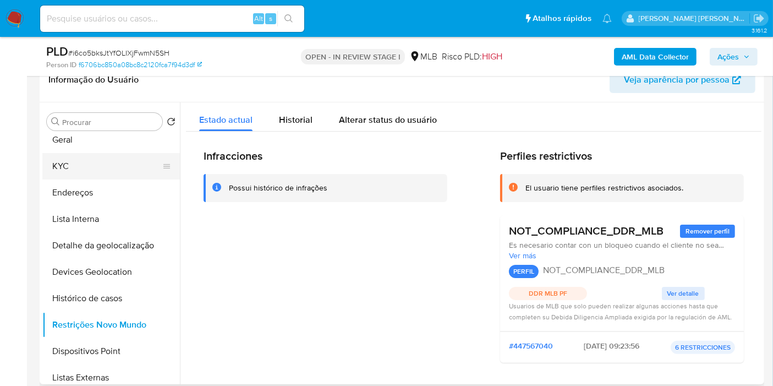
click at [99, 169] on button "KYC" at bounding box center [106, 166] width 129 height 26
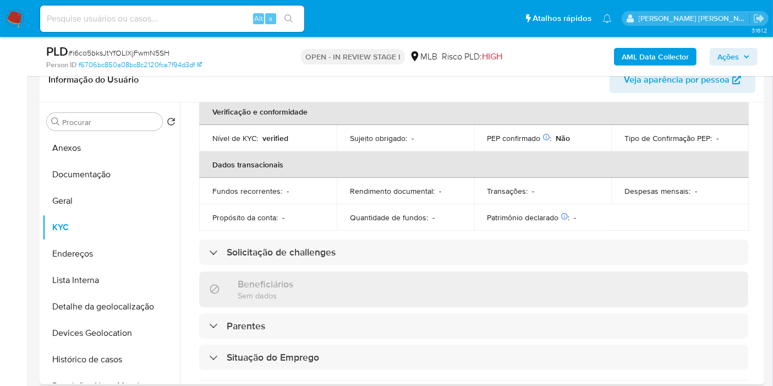
scroll to position [489, 0]
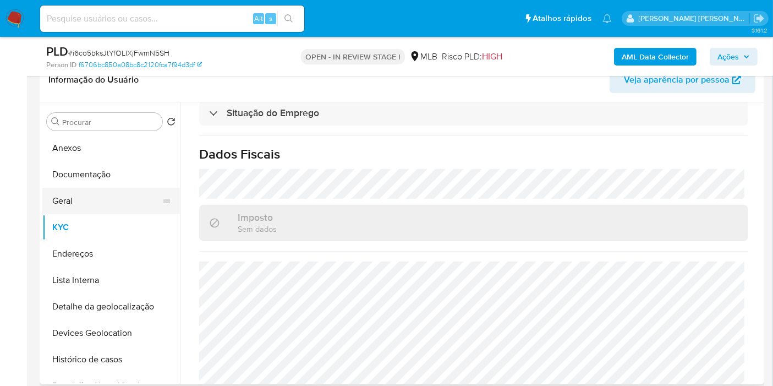
click at [96, 206] on button "Geral" at bounding box center [106, 201] width 129 height 26
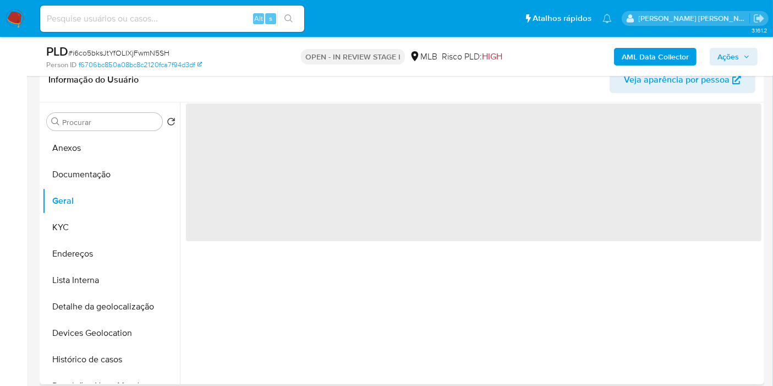
scroll to position [0, 0]
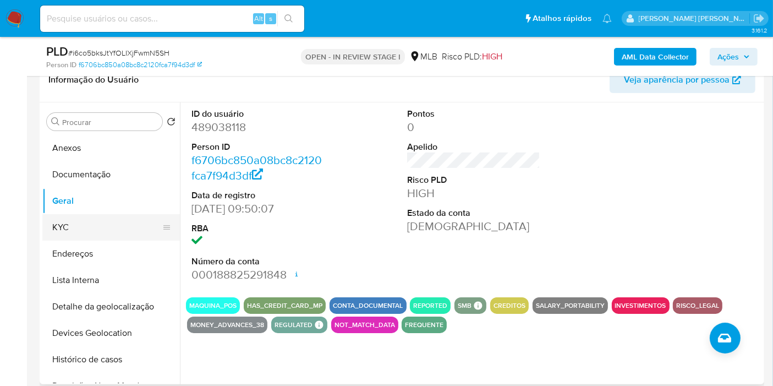
click at [113, 221] on button "KYC" at bounding box center [106, 227] width 129 height 26
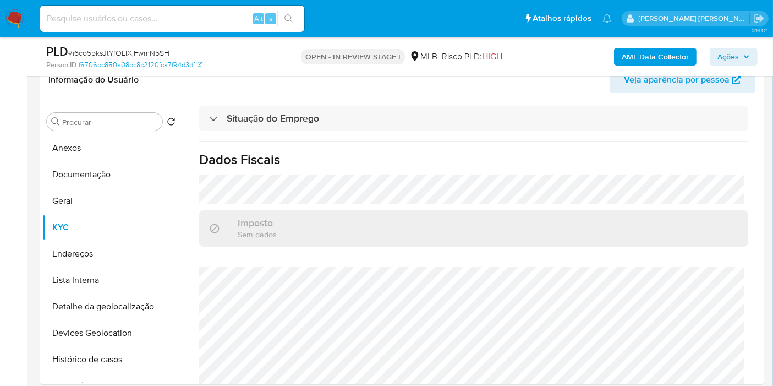
scroll to position [500, 0]
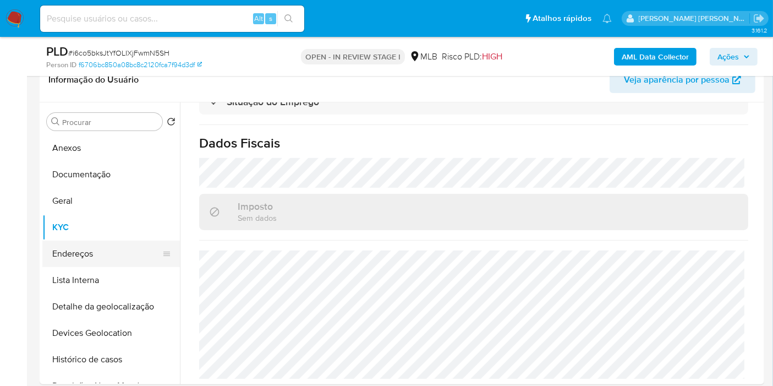
click at [84, 241] on button "Endereços" at bounding box center [106, 254] width 129 height 26
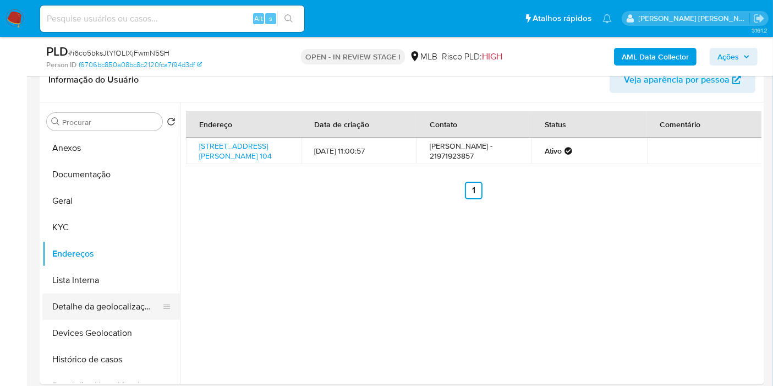
click at [111, 299] on button "Detalhe da geolocalização" at bounding box center [106, 306] width 129 height 26
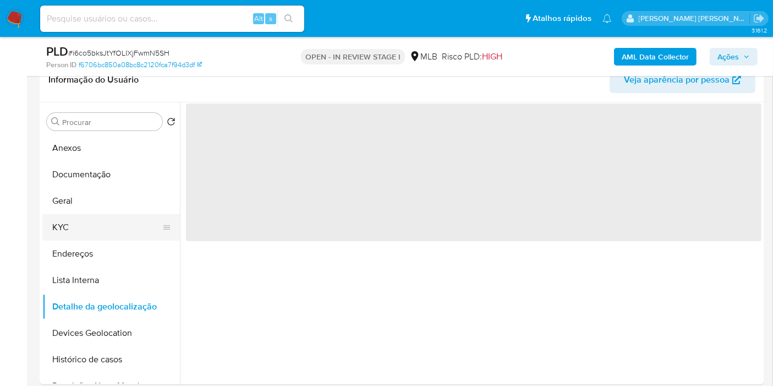
scroll to position [61, 0]
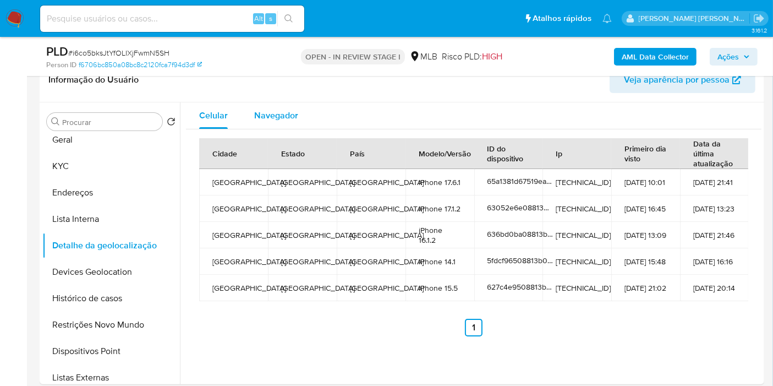
click at [298, 117] on button "Navegador" at bounding box center [276, 115] width 70 height 26
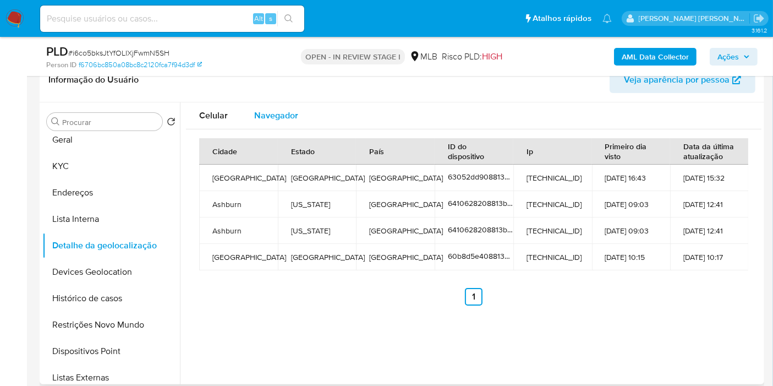
click at [265, 105] on div "Navegador" at bounding box center [276, 115] width 44 height 26
type button "1"
click at [102, 268] on button "Devices Geolocation" at bounding box center [106, 272] width 129 height 26
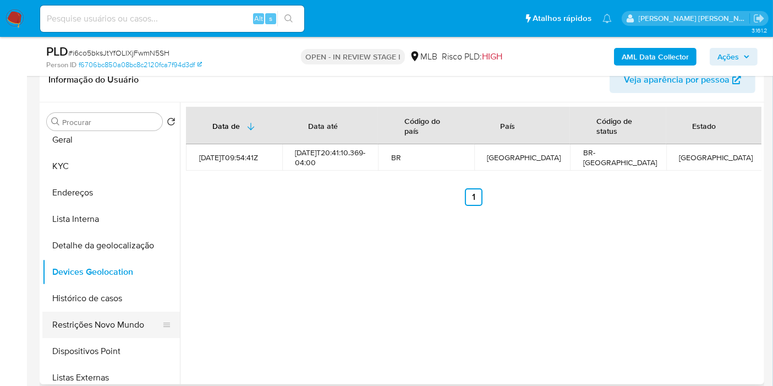
click at [100, 321] on button "Restrições Novo Mundo" at bounding box center [106, 325] width 129 height 26
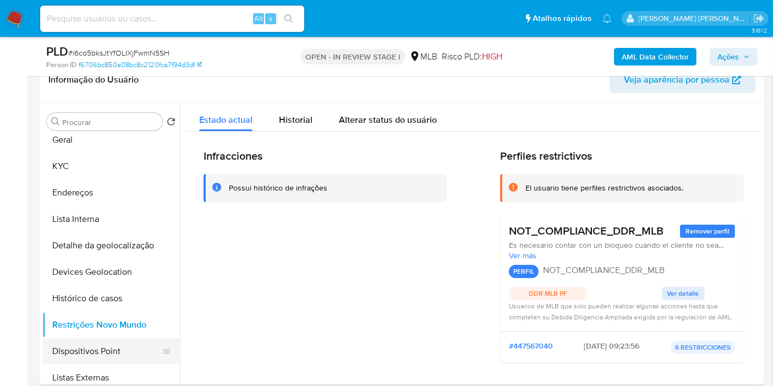
click at [121, 343] on button "Dispositivos Point" at bounding box center [106, 351] width 129 height 26
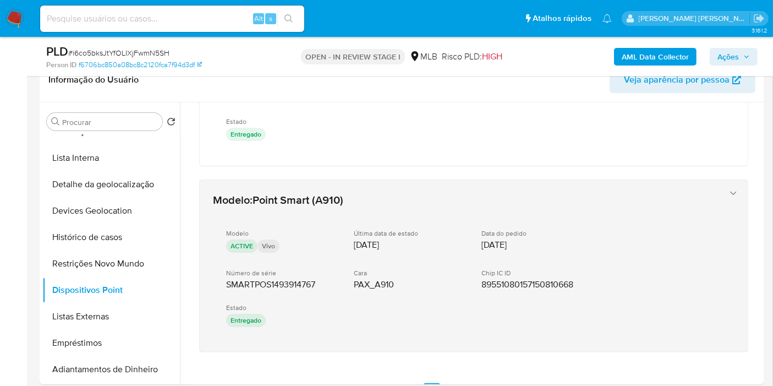
scroll to position [717, 0]
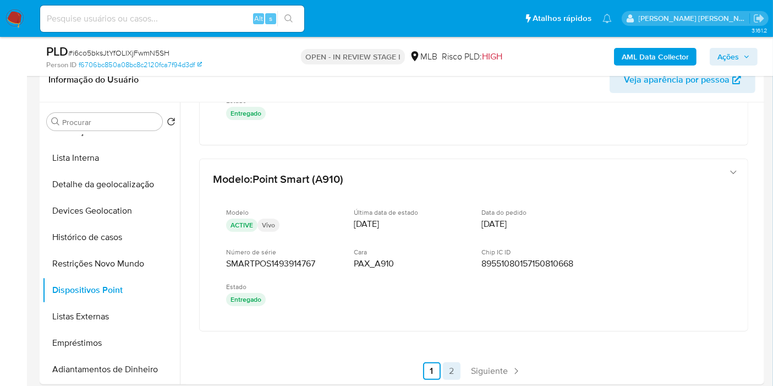
click at [450, 362] on link "2" at bounding box center [452, 371] width 18 height 18
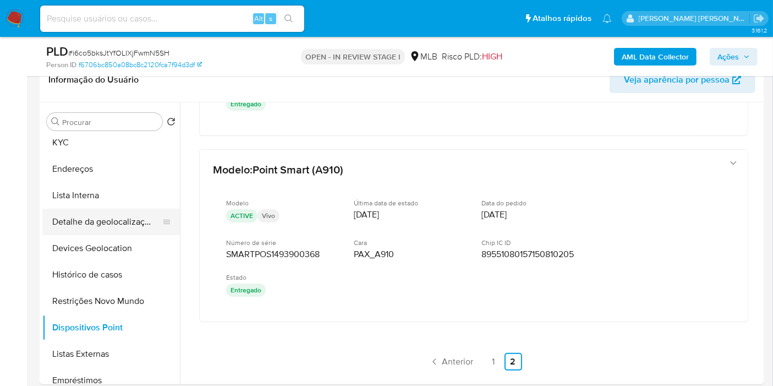
scroll to position [0, 0]
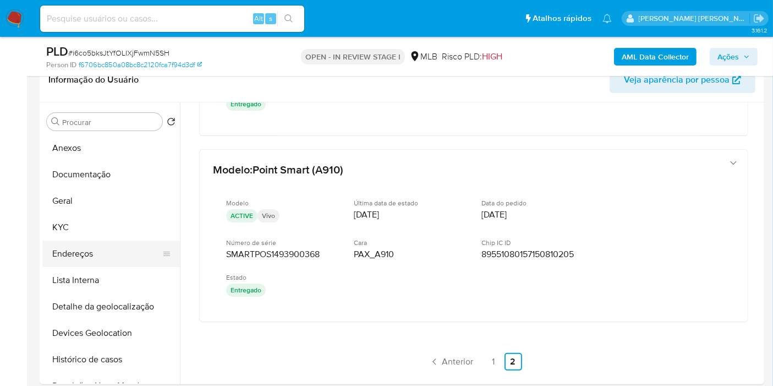
click at [91, 252] on button "Endereços" at bounding box center [106, 254] width 129 height 26
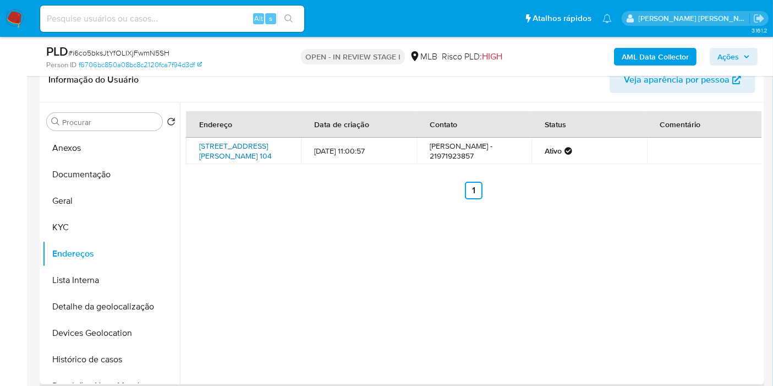
click at [243, 149] on link "Travessa Chico Mendes 104, Rio De Janeiro, Rio De Janeiro, 21853030, Brasil 104" at bounding box center [235, 150] width 73 height 21
click at [83, 222] on button "KYC" at bounding box center [106, 227] width 129 height 26
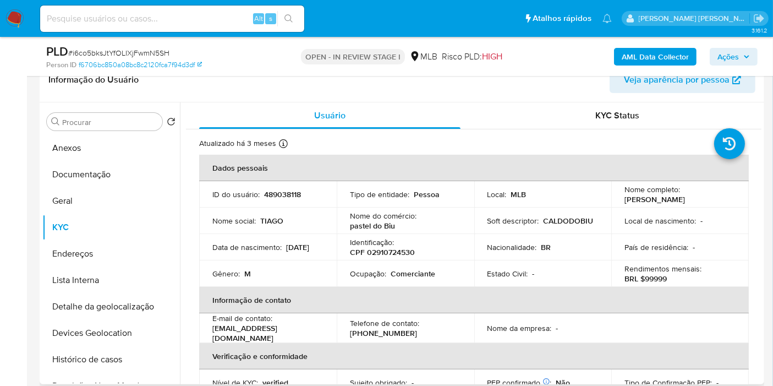
click at [408, 252] on p "CPF 02910724530" at bounding box center [382, 252] width 65 height 10
copy p "02910724530"
click at [112, 151] on button "Anexos" at bounding box center [106, 148] width 129 height 26
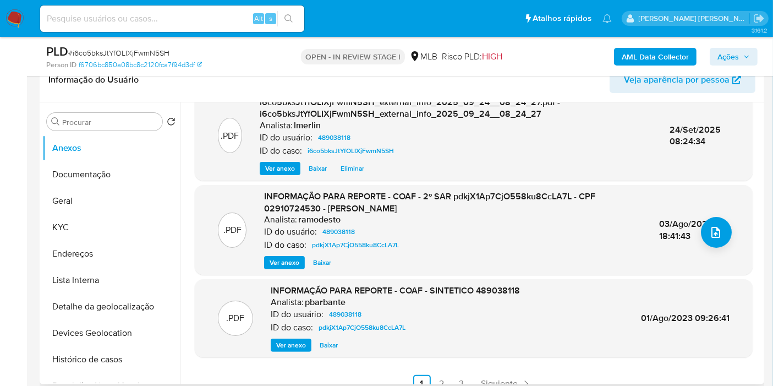
scroll to position [122, 0]
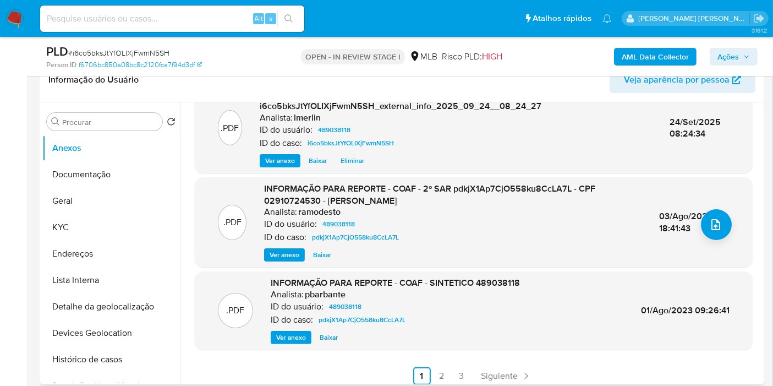
click at [297, 257] on button "Ver anexo" at bounding box center [284, 254] width 41 height 13
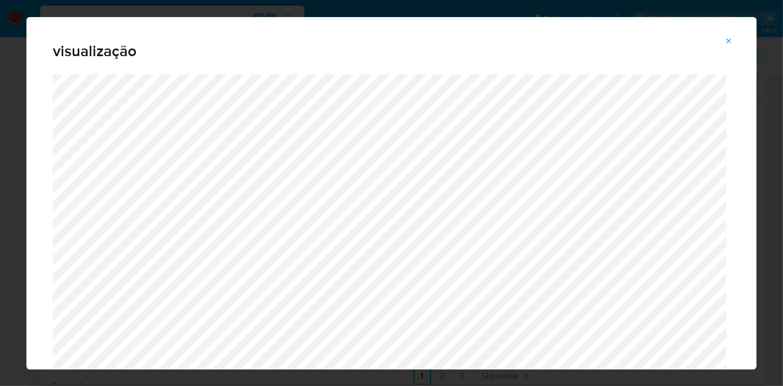
click at [722, 43] on button "Attachment preview" at bounding box center [729, 41] width 24 height 18
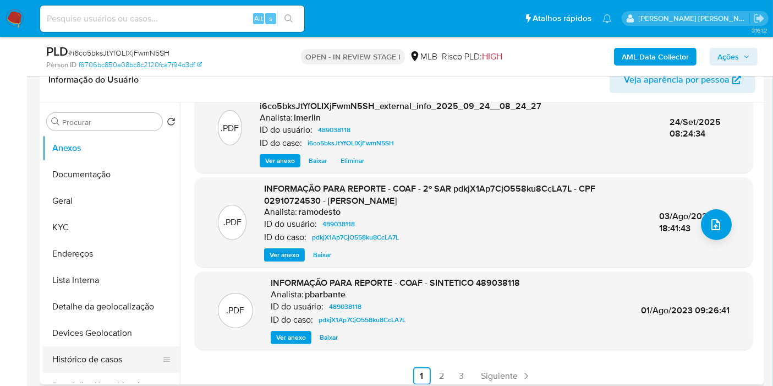
click at [141, 366] on button "Histórico de casos" at bounding box center [106, 359] width 129 height 26
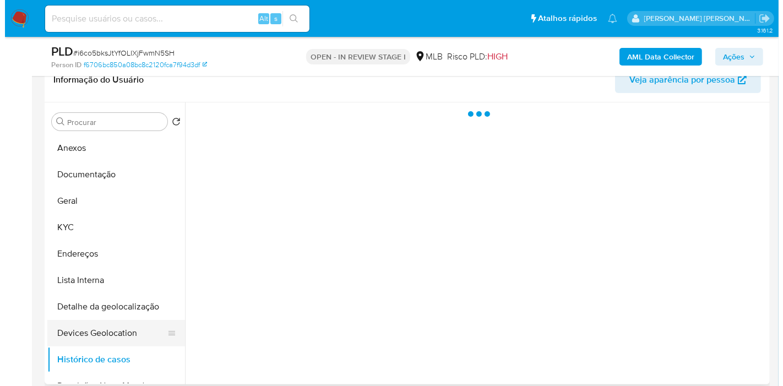
scroll to position [0, 0]
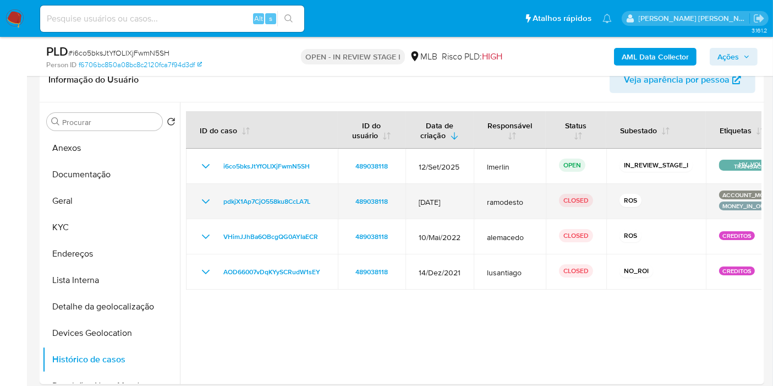
click at [208, 204] on icon "Mostrar/Ocultar" at bounding box center [205, 201] width 13 height 13
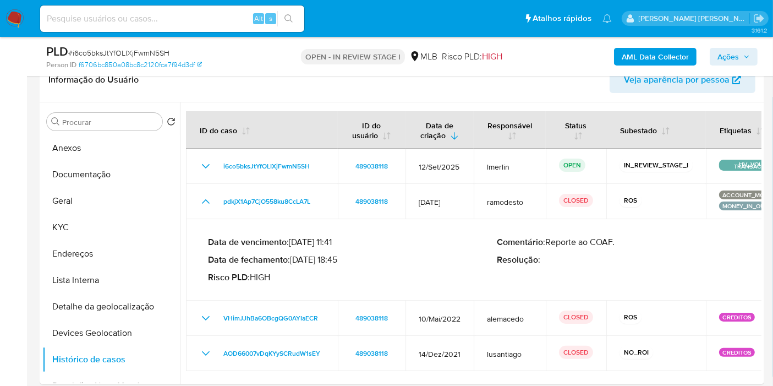
drag, startPoint x: 340, startPoint y: 260, endPoint x: 296, endPoint y: 261, distance: 44.6
click at [296, 261] on p "Data de fechamento : 03/08/2023 18:45" at bounding box center [352, 259] width 289 height 11
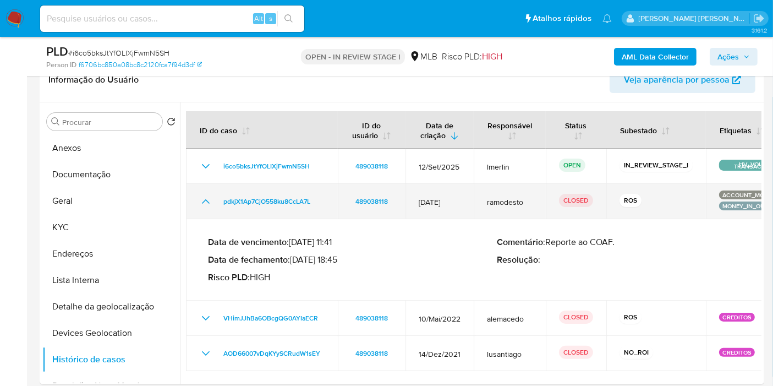
click at [203, 200] on icon "Mostrar/Ocultar" at bounding box center [205, 201] width 13 height 13
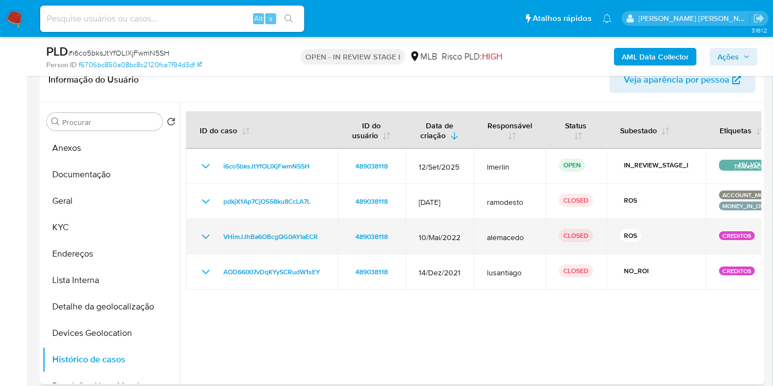
click at [202, 237] on icon "Mostrar/Ocultar" at bounding box center [205, 236] width 13 height 13
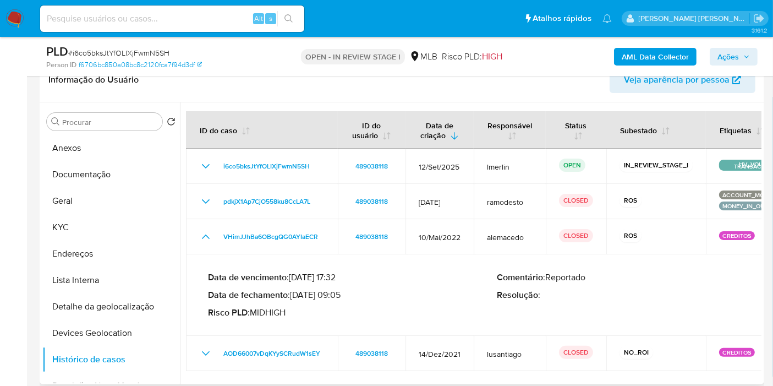
drag, startPoint x: 340, startPoint y: 295, endPoint x: 297, endPoint y: 296, distance: 42.9
click at [297, 296] on p "Data de fechamento : 25/08/2022 09:05" at bounding box center [352, 295] width 289 height 11
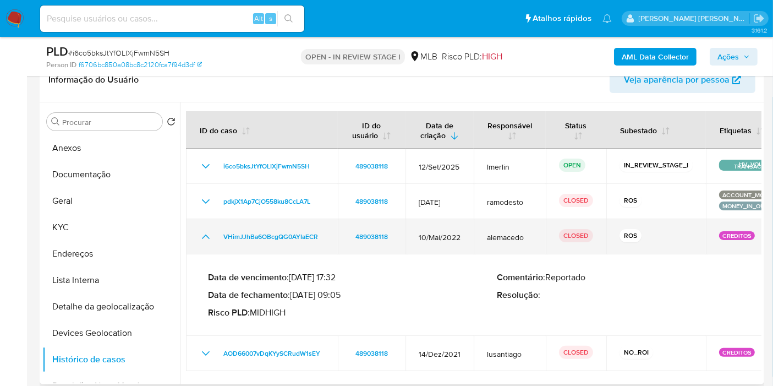
click at [206, 230] on icon "Mostrar/Ocultar" at bounding box center [205, 236] width 13 height 13
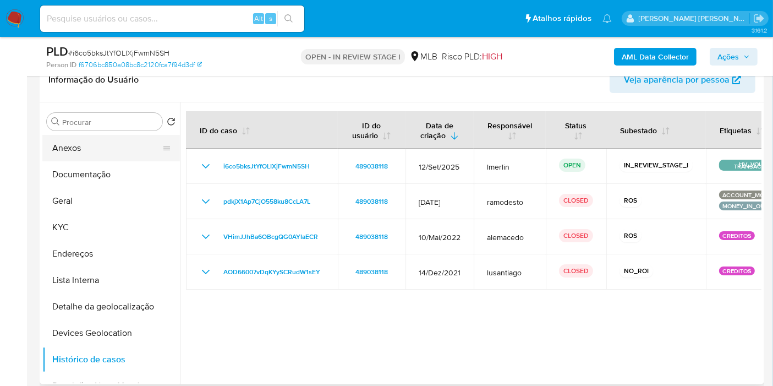
click at [75, 150] on button "Anexos" at bounding box center [106, 148] width 129 height 26
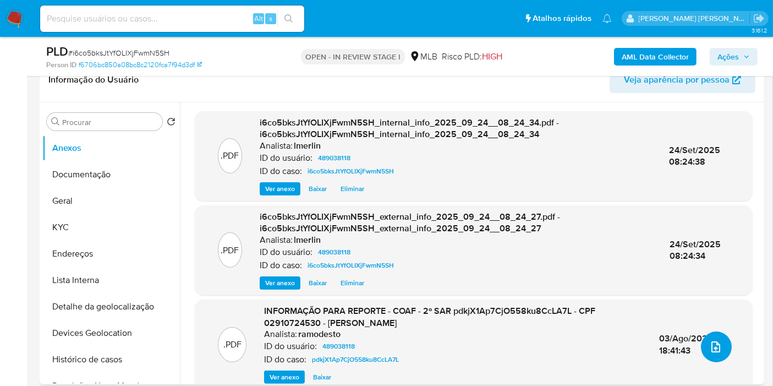
click at [719, 348] on button "upload-file" at bounding box center [716, 346] width 31 height 31
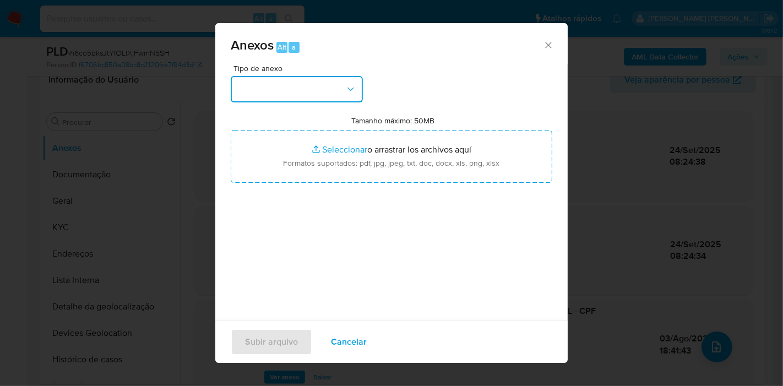
click at [309, 90] on button "button" at bounding box center [297, 89] width 132 height 26
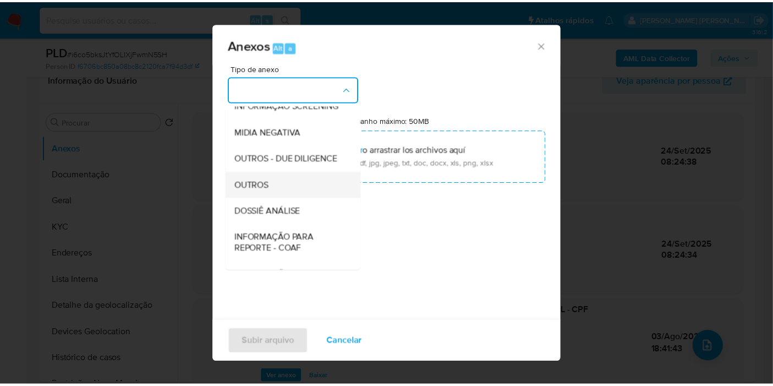
scroll to position [122, 0]
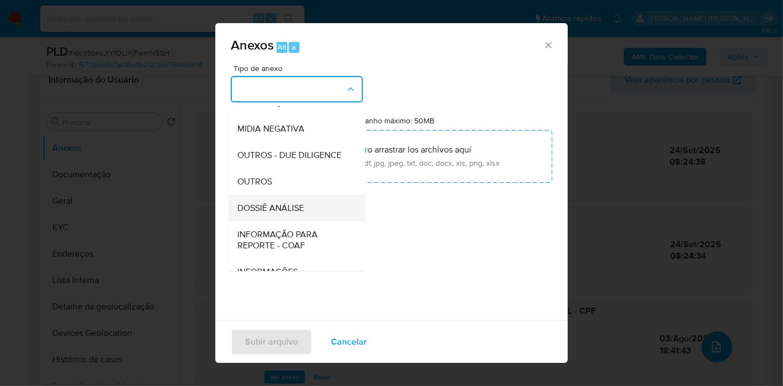
click at [286, 214] on span "DOSSIÊ ANÁLISE" at bounding box center [270, 208] width 67 height 11
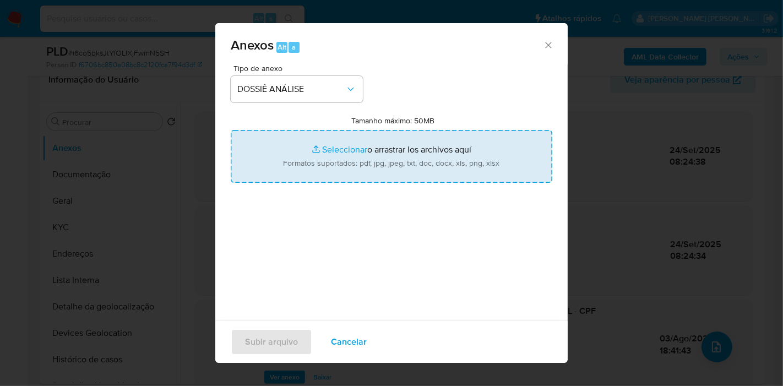
click at [376, 168] on input "Tamanho máximo: 50MB Seleccionar archivos" at bounding box center [391, 156] width 321 height 53
type input "C:\fakepath\3º SAR - XXX - CPF 02910724530 - TIAGO CARVALHO PIRES.pdf"
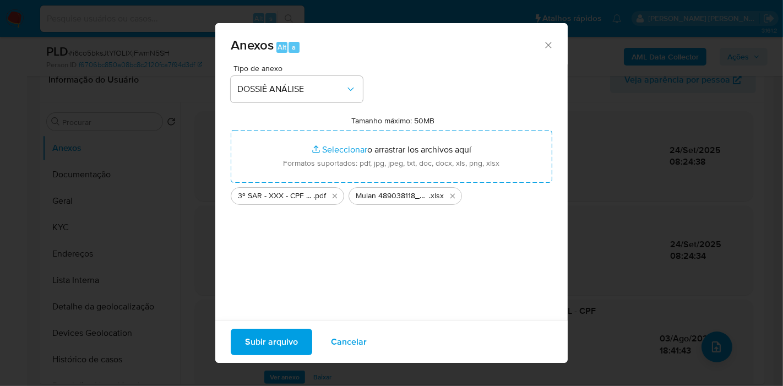
click at [275, 337] on span "Subir arquivo" at bounding box center [271, 342] width 53 height 24
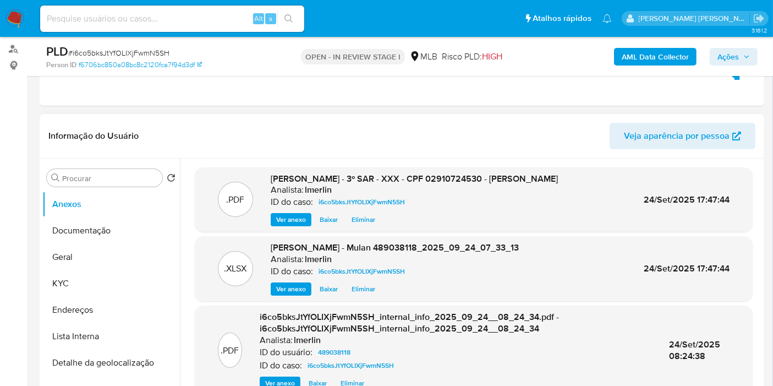
scroll to position [0, 0]
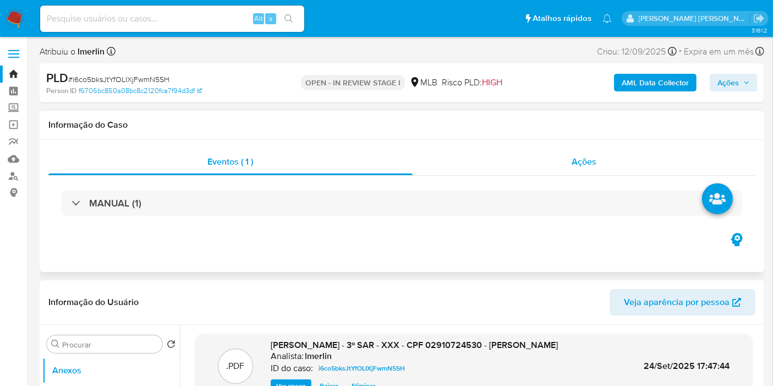
click at [586, 163] on span "Ações" at bounding box center [584, 161] width 25 height 13
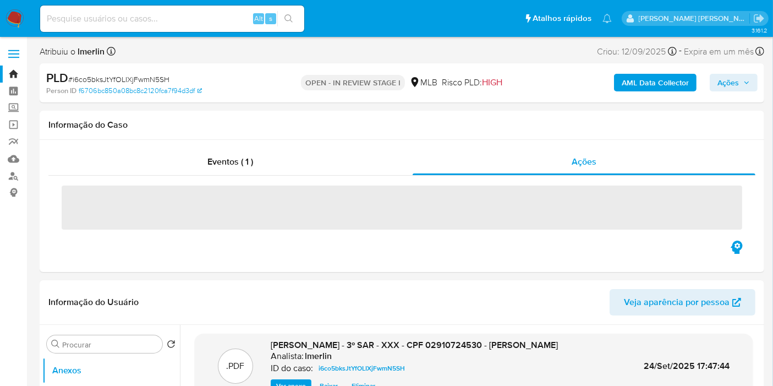
click at [728, 73] on div "AML Data Collector Ações" at bounding box center [640, 83] width 234 height 26
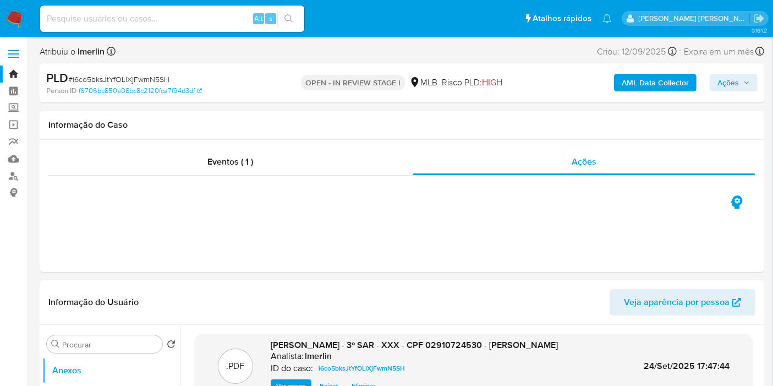
click at [727, 78] on span "Ações" at bounding box center [728, 83] width 21 height 18
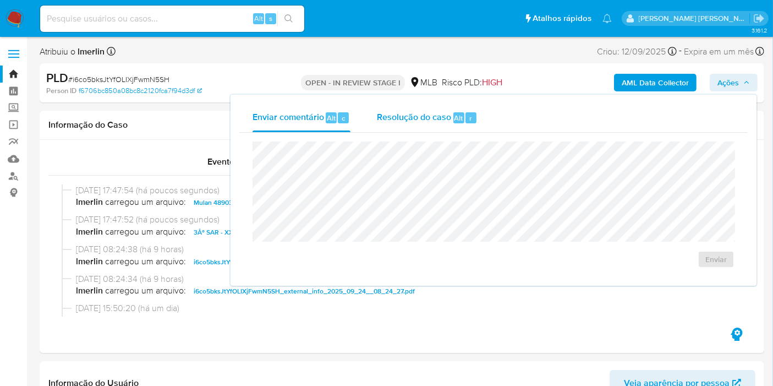
click at [457, 103] on div "Resolução do caso Alt r" at bounding box center [427, 117] width 101 height 29
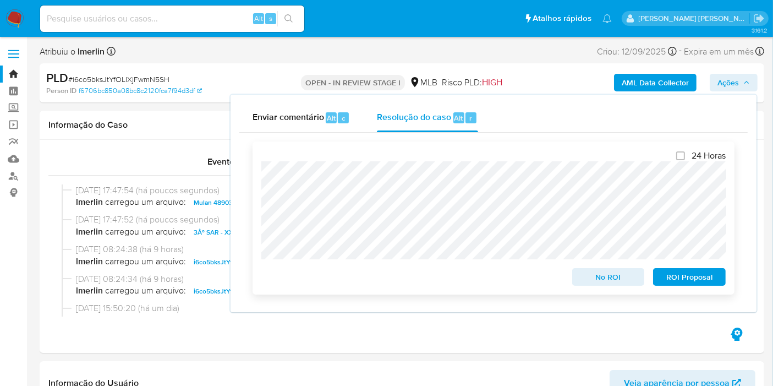
click at [690, 280] on span "ROI Proposal" at bounding box center [689, 276] width 57 height 15
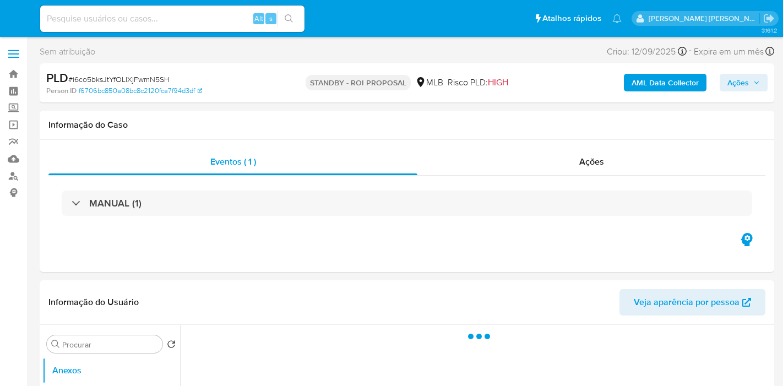
select select "10"
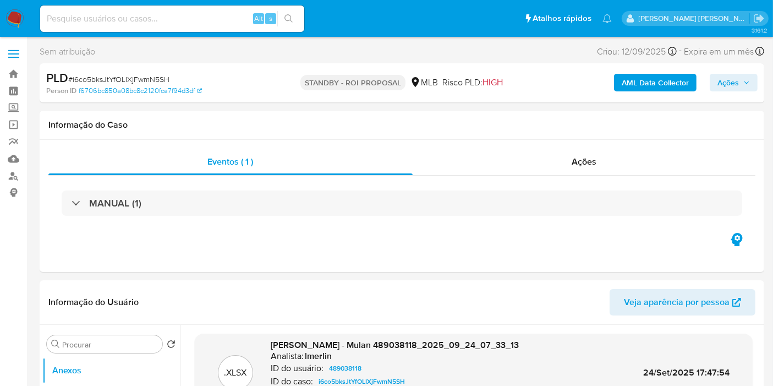
click at [13, 18] on img at bounding box center [15, 18] width 19 height 19
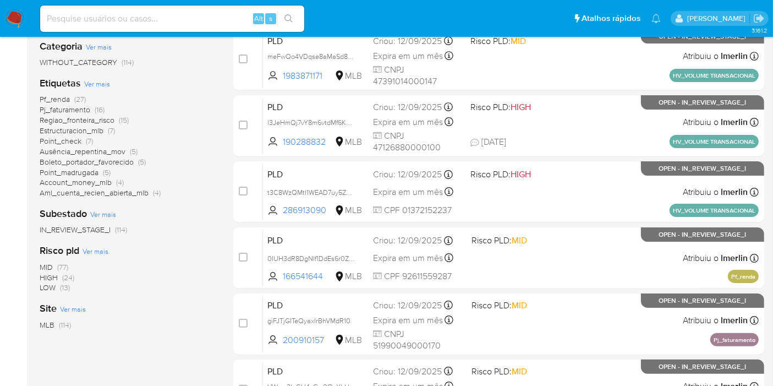
scroll to position [305, 0]
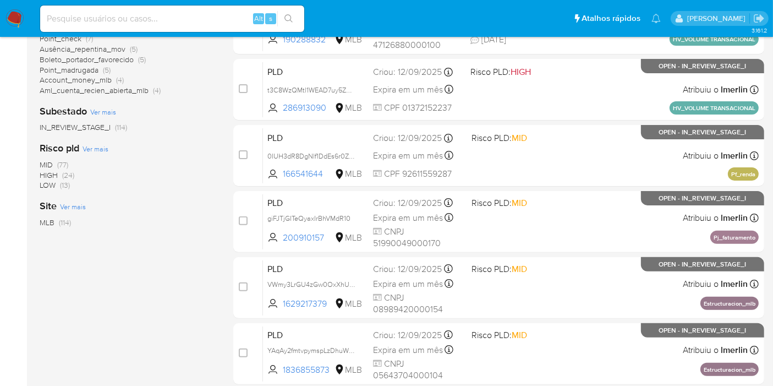
click at [63, 175] on span "(24)" at bounding box center [68, 175] width 12 height 11
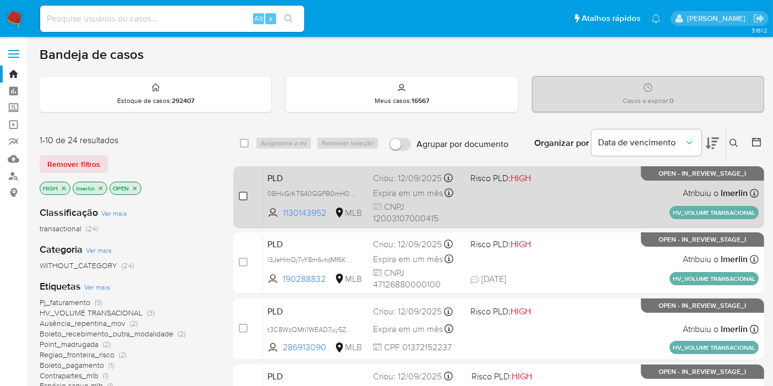
click at [241, 192] on input "checkbox" at bounding box center [243, 196] width 9 height 9
checkbox input "true"
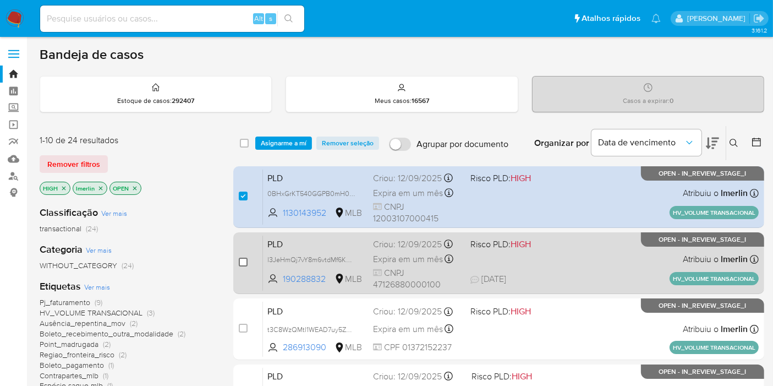
click at [241, 264] on input "checkbox" at bounding box center [243, 262] width 9 height 9
checkbox input "true"
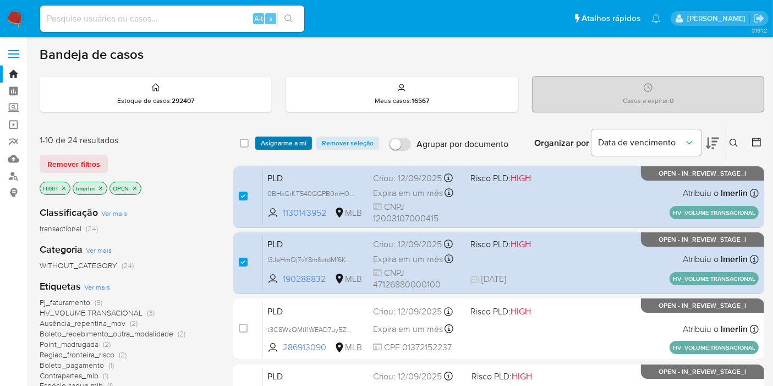
click at [290, 141] on span "Asignarme a mí" at bounding box center [284, 143] width 46 height 11
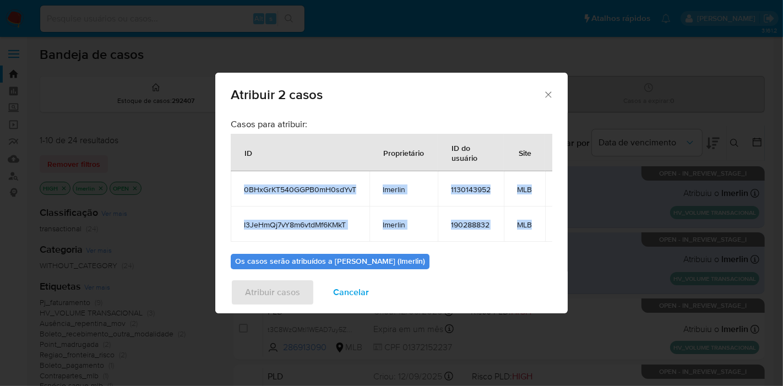
drag, startPoint x: 238, startPoint y: 183, endPoint x: 534, endPoint y: 220, distance: 298.4
click at [534, 220] on tbody "0BHxGrKT540GGPB0mH0sdYvT lmerlin 1130143952 MLB l3JeHmQj7vY8m6vtdMf6KMkT lmerli…" at bounding box center [408, 206] width 354 height 70
copy tbody "0BHxGrKT540GGPB0mH0sdYvT lmerlin 1130143952 MLB l3JeHmQj7vY8m6vtdMf6KMkT lmerli…"
click at [350, 298] on span "Cancelar" at bounding box center [351, 292] width 36 height 24
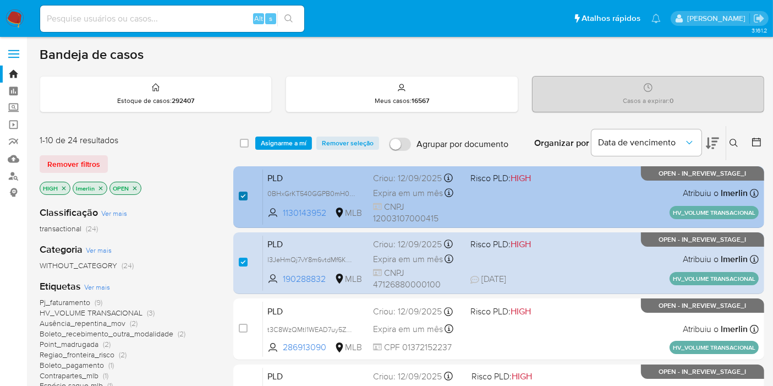
click at [245, 196] on input "checkbox" at bounding box center [243, 196] width 9 height 9
checkbox input "false"
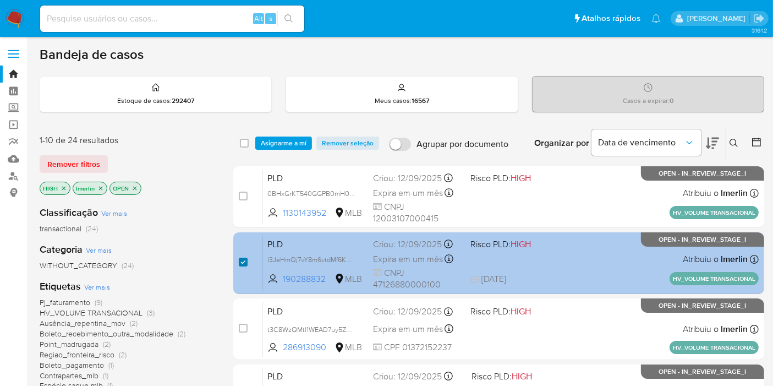
click at [243, 263] on input "checkbox" at bounding box center [243, 262] width 9 height 9
checkbox input "false"
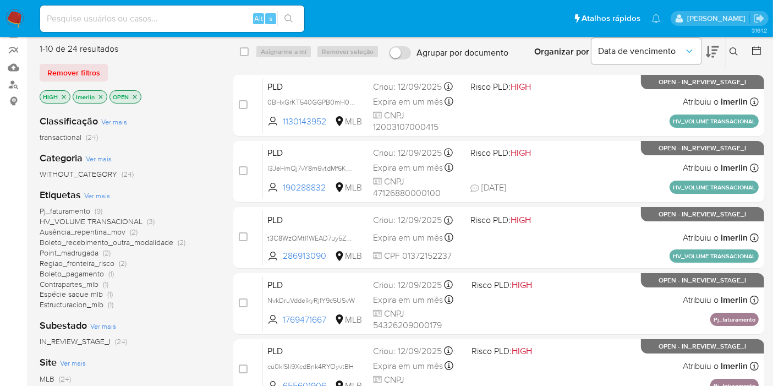
scroll to position [122, 0]
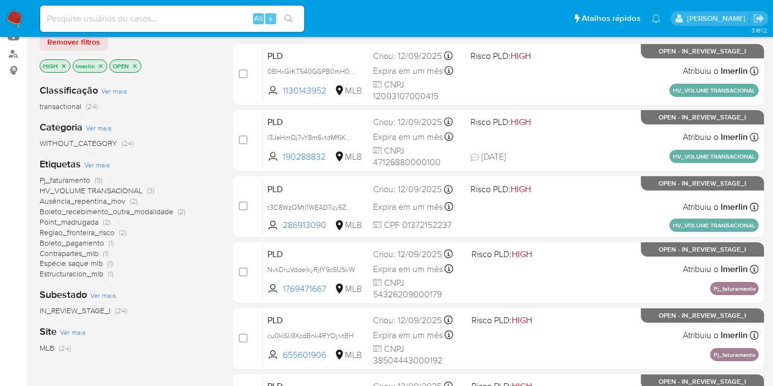
click at [130, 199] on span "(2)" at bounding box center [134, 200] width 8 height 11
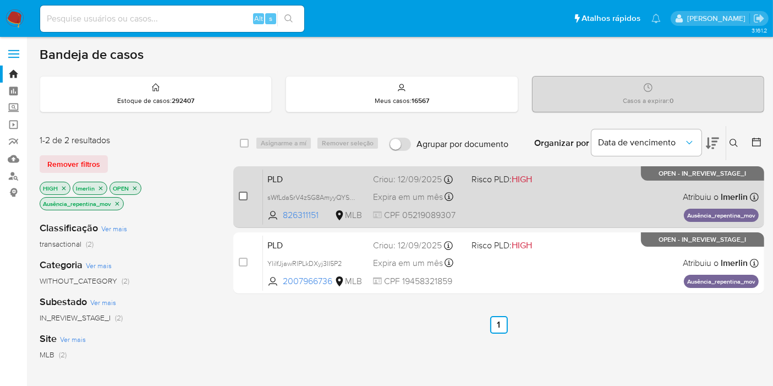
click at [245, 192] on input "checkbox" at bounding box center [243, 196] width 9 height 9
checkbox input "true"
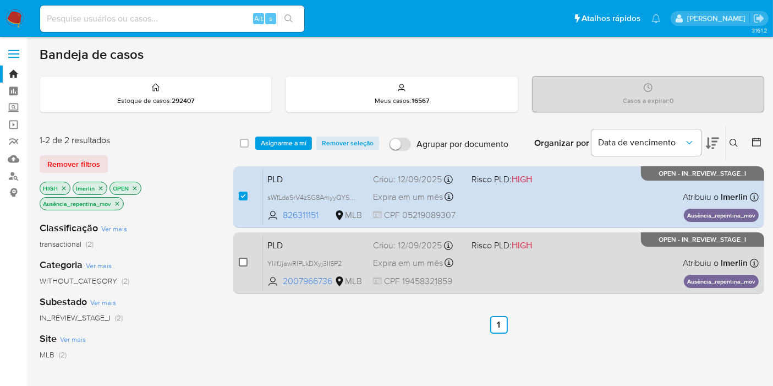
click at [241, 259] on input "checkbox" at bounding box center [243, 262] width 9 height 9
checkbox input "true"
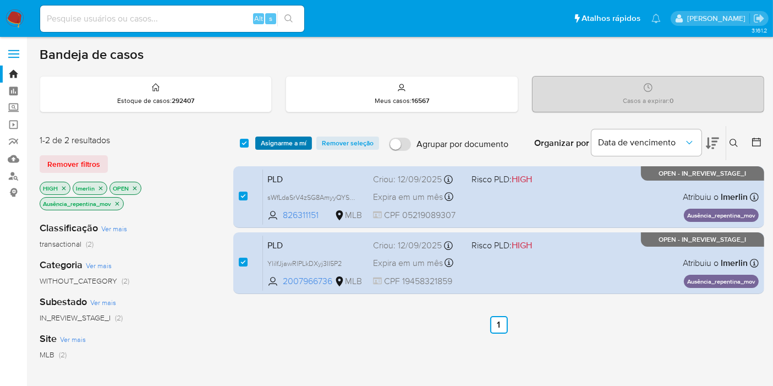
click at [276, 138] on span "Asignarme a mí" at bounding box center [284, 143] width 46 height 11
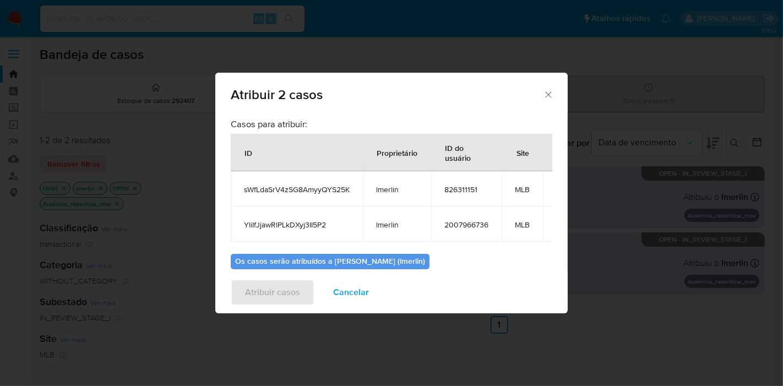
click at [263, 187] on span "sWfLdaSrV4zSG8AmyyQYS25K" at bounding box center [297, 189] width 106 height 10
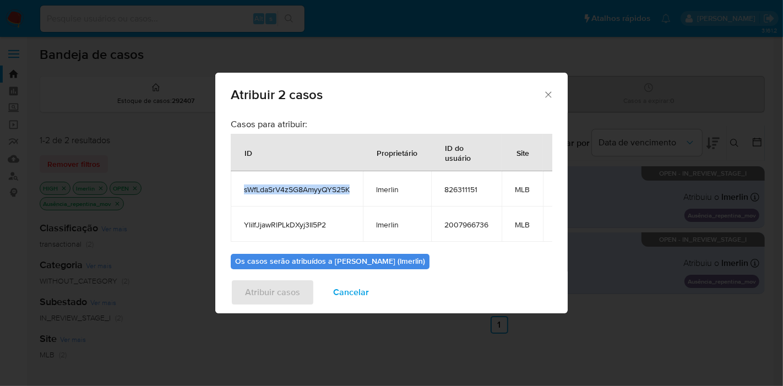
click at [263, 187] on span "sWfLdaSrV4zSG8AmyyQYS25K" at bounding box center [297, 189] width 106 height 10
copy span "sWfLdaSrV4zSG8AmyyQYS25K"
click at [286, 224] on span "YliIfJjawRlPLkDXyj3II5P2" at bounding box center [297, 225] width 106 height 10
copy span "YliIfJjawRlPLkDXyj3II5P2"
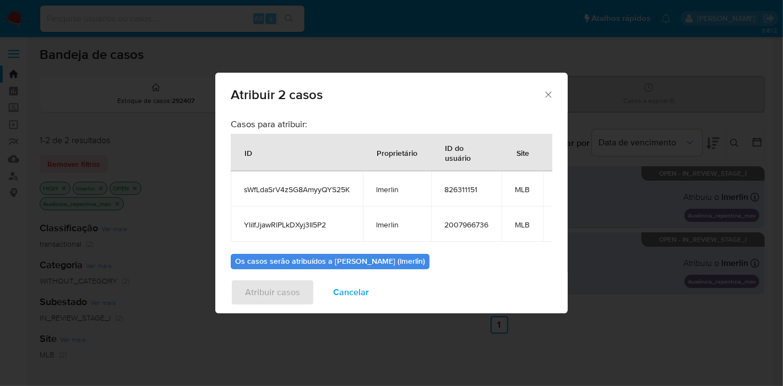
click at [472, 190] on span "826311151" at bounding box center [466, 189] width 44 height 10
copy span "826311151"
click at [473, 222] on span "2007966736" at bounding box center [466, 225] width 44 height 10
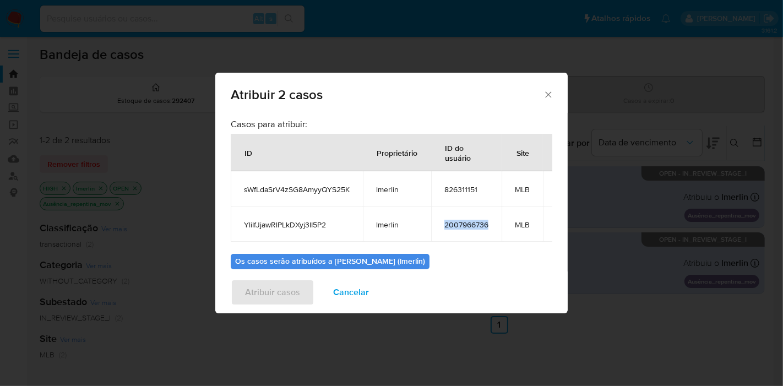
copy span "2007966736"
click at [362, 298] on span "Cancelar" at bounding box center [351, 292] width 36 height 24
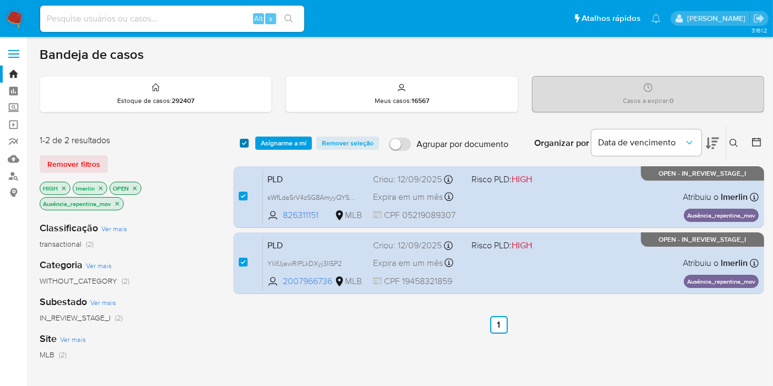
click at [241, 142] on input "checkbox" at bounding box center [244, 143] width 9 height 9
checkbox input "false"
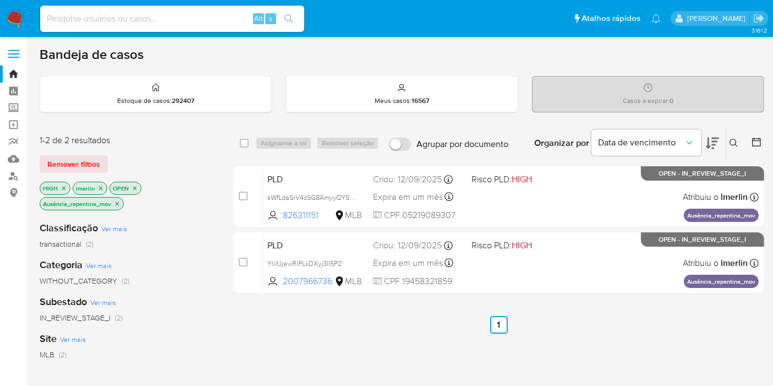
click at [120, 200] on icon "close-filter" at bounding box center [117, 203] width 7 height 7
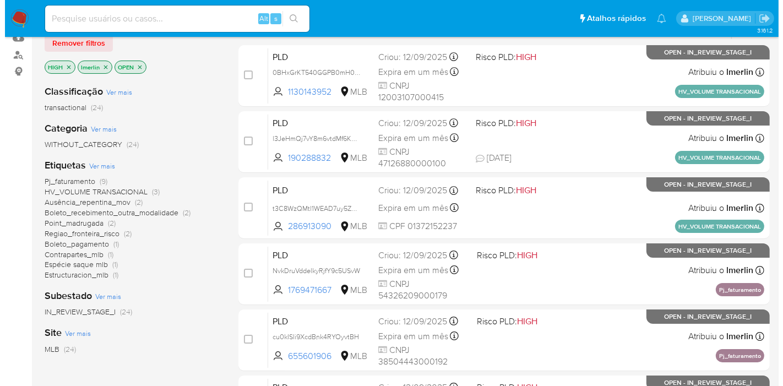
scroll to position [122, 0]
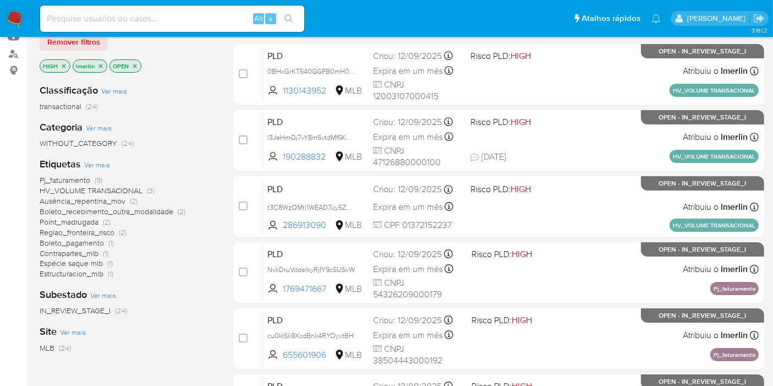
click at [106, 165] on span "Ver mais" at bounding box center [97, 165] width 26 height 10
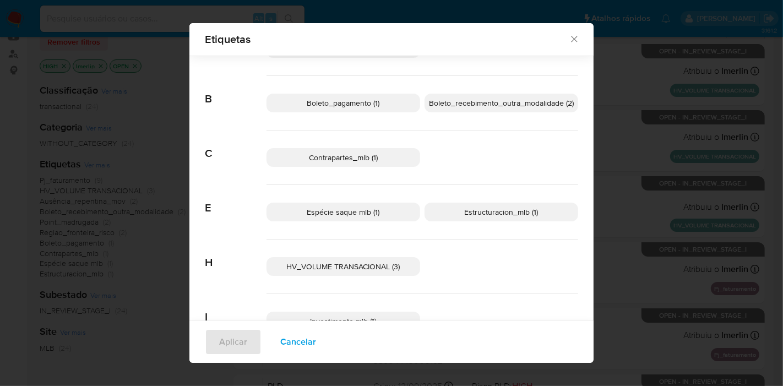
scroll to position [114, 0]
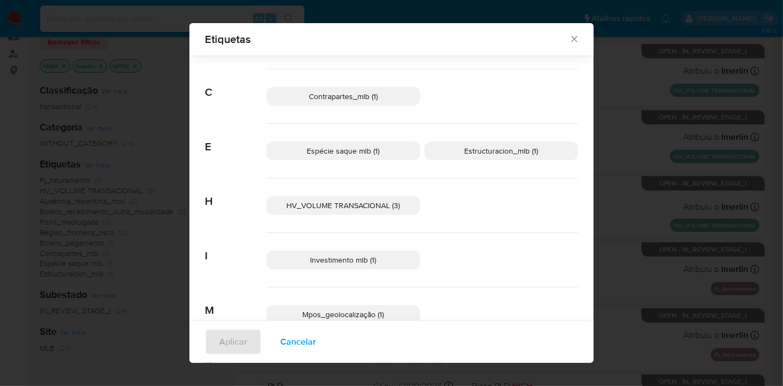
click at [388, 144] on p "Espécie saque mlb (1)" at bounding box center [343, 150] width 154 height 19
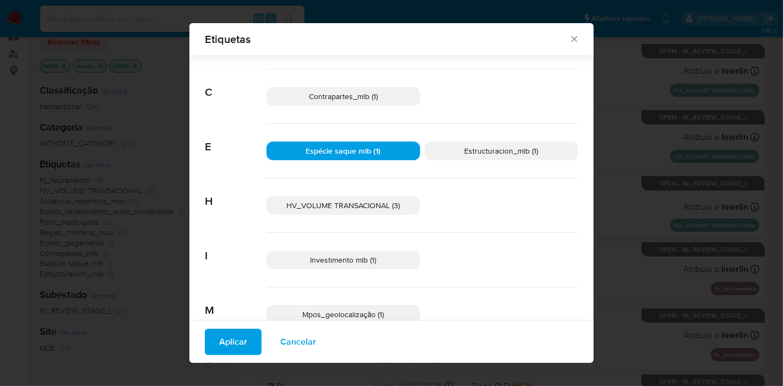
click at [472, 145] on span "Estructuracion_mlb (1)" at bounding box center [502, 150] width 74 height 11
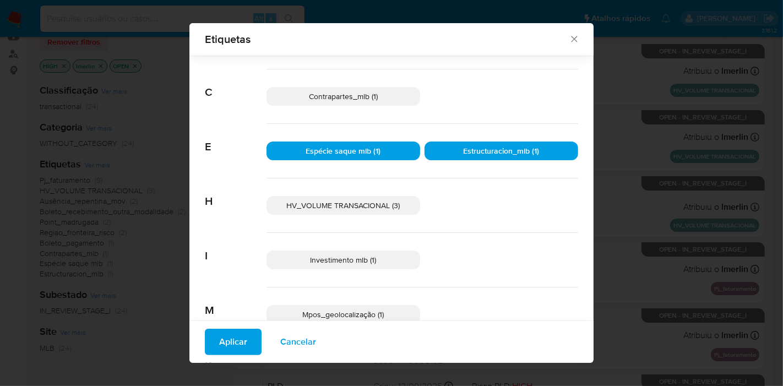
click at [225, 338] on span "Aplicar" at bounding box center [233, 342] width 28 height 24
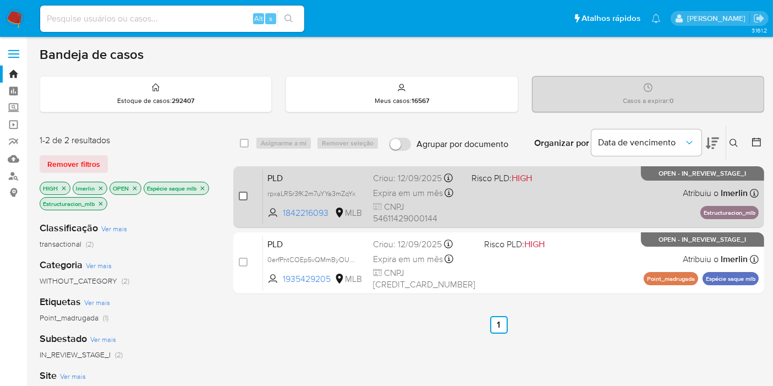
click at [244, 193] on input "checkbox" at bounding box center [243, 196] width 9 height 9
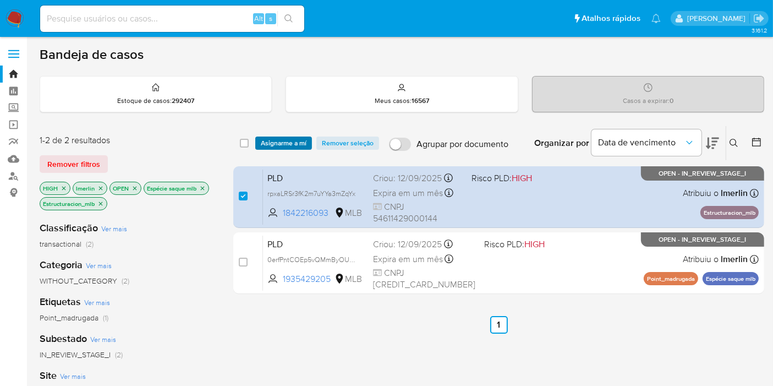
click at [293, 144] on span "Asignarme a mí" at bounding box center [284, 143] width 46 height 11
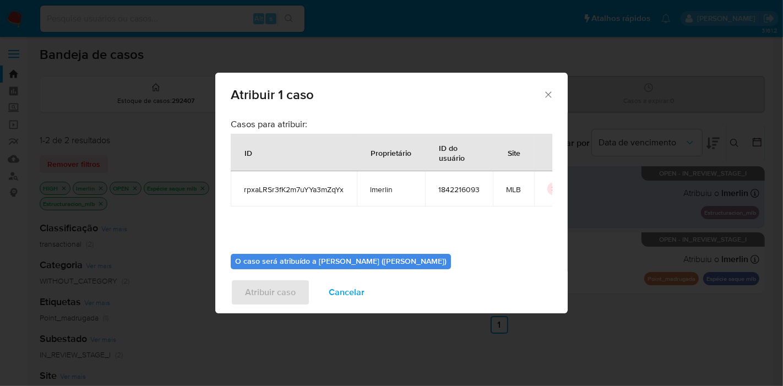
click at [337, 282] on span "Cancelar" at bounding box center [347, 292] width 36 height 24
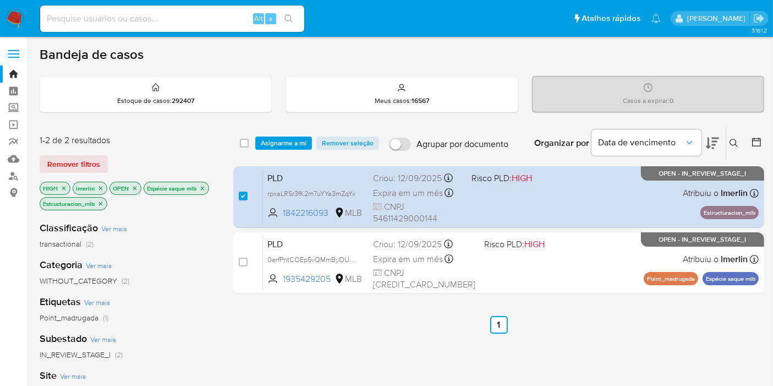
click at [284, 138] on span "Asignarme a mí" at bounding box center [284, 143] width 46 height 11
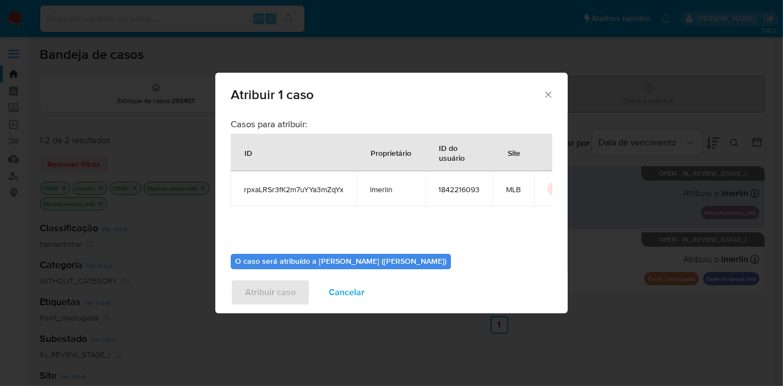
click at [292, 190] on span "rpxaLRSr3fK2m7uYYa3mZqYx" at bounding box center [294, 189] width 100 height 10
copy span "rpxaLRSr3fK2m7uYYa3mZqYx"
click at [454, 188] on span "1842216093" at bounding box center [458, 189] width 41 height 10
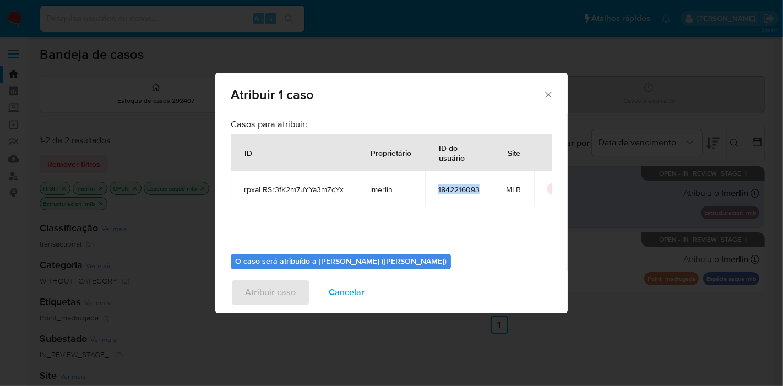
copy span "1842216093"
click at [349, 292] on span "Cancelar" at bounding box center [347, 292] width 36 height 24
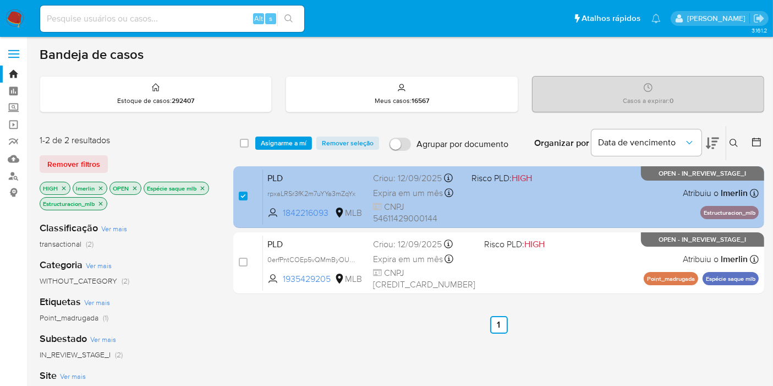
click at [243, 190] on div "case-item-checkbox" at bounding box center [243, 195] width 9 height 11
click at [244, 194] on input "checkbox" at bounding box center [243, 196] width 9 height 9
checkbox input "false"
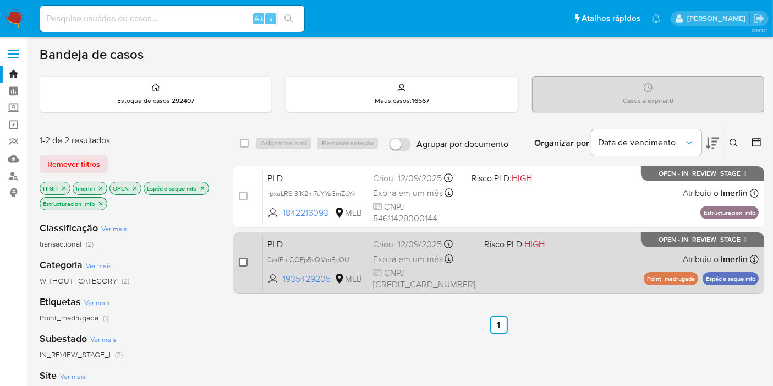
click at [243, 259] on input "checkbox" at bounding box center [243, 262] width 9 height 9
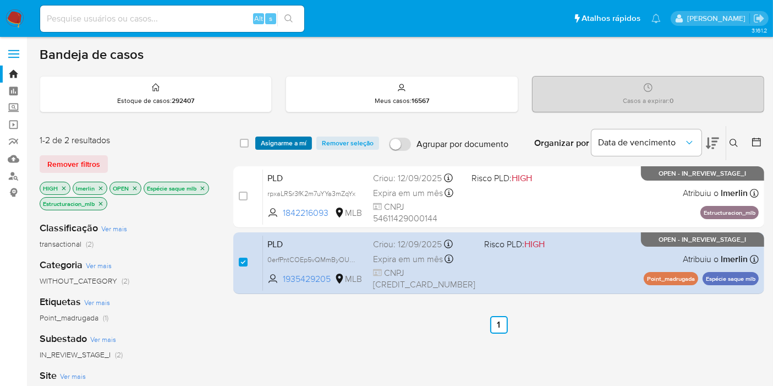
click at [296, 138] on span "Asignarme a mí" at bounding box center [284, 143] width 46 height 11
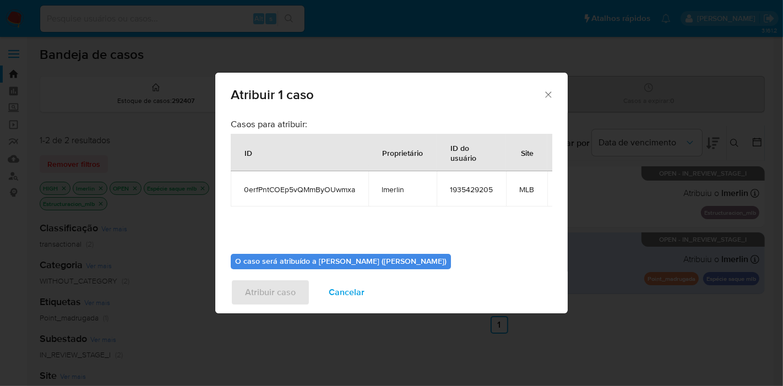
click at [336, 188] on span "0erfPntCOEp5vQMmByOUwmxa" at bounding box center [299, 189] width 111 height 10
copy span "0erfPntCOEp5vQMmByOUwmxa"
click at [474, 194] on span "1935429205" at bounding box center [471, 189] width 43 height 10
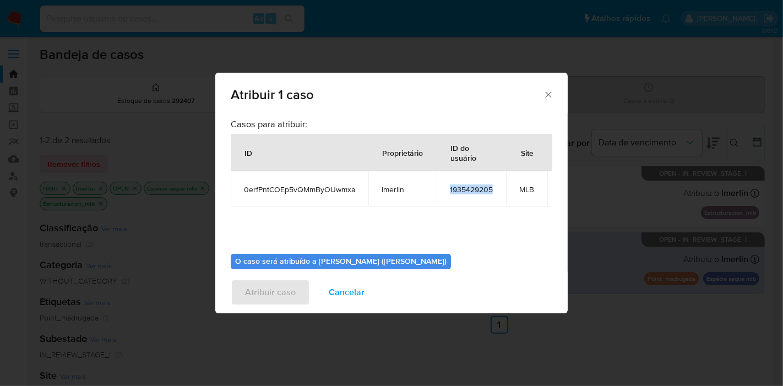
copy span "1935429205"
click at [342, 290] on span "Cancelar" at bounding box center [347, 292] width 36 height 24
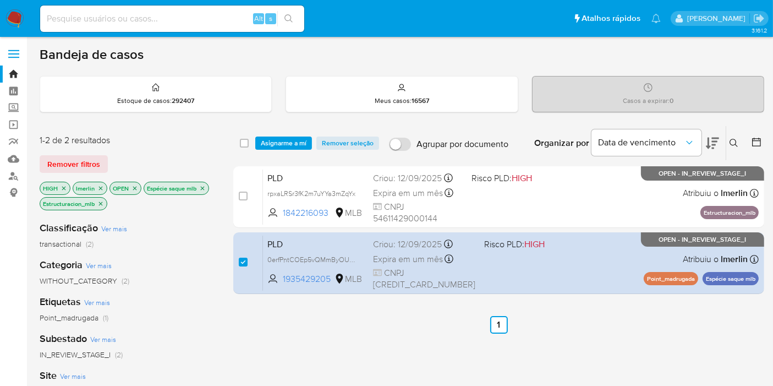
drag, startPoint x: 245, startPoint y: 261, endPoint x: 141, endPoint y: 226, distance: 109.5
click at [244, 261] on input "checkbox" at bounding box center [243, 262] width 9 height 9
checkbox input "false"
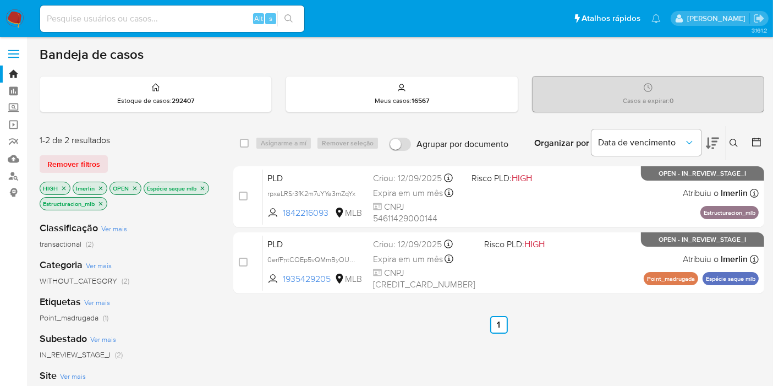
click at [102, 205] on icon "close-filter" at bounding box center [100, 203] width 7 height 7
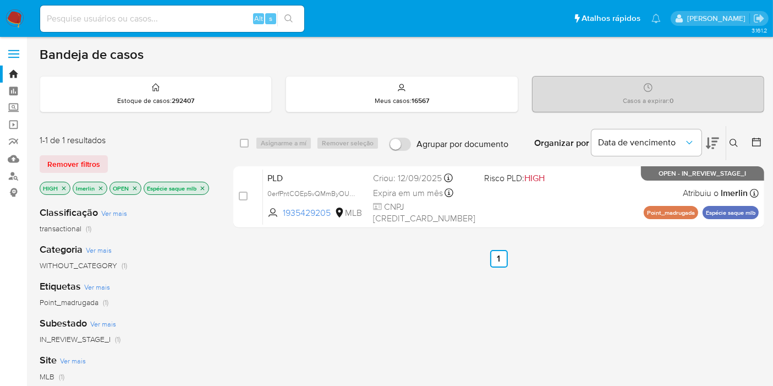
click at [199, 185] on icon "close-filter" at bounding box center [202, 188] width 7 height 7
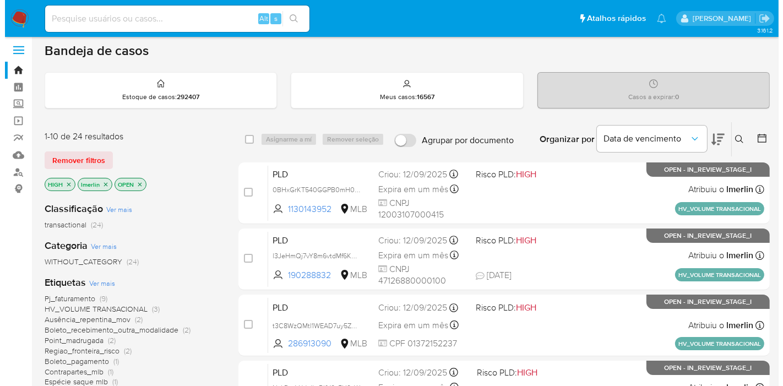
scroll to position [61, 0]
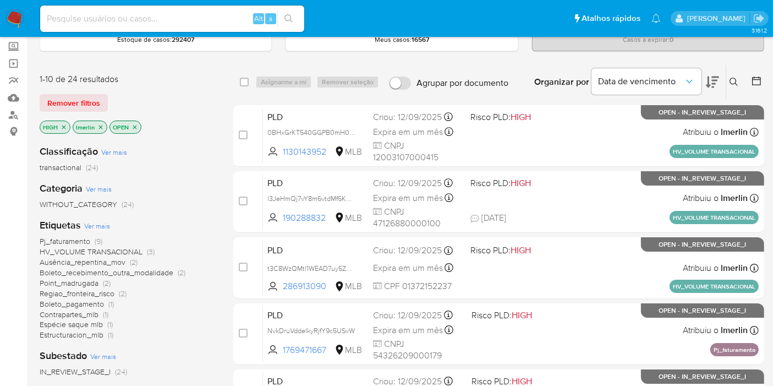
click at [103, 223] on span "Ver mais" at bounding box center [97, 226] width 26 height 10
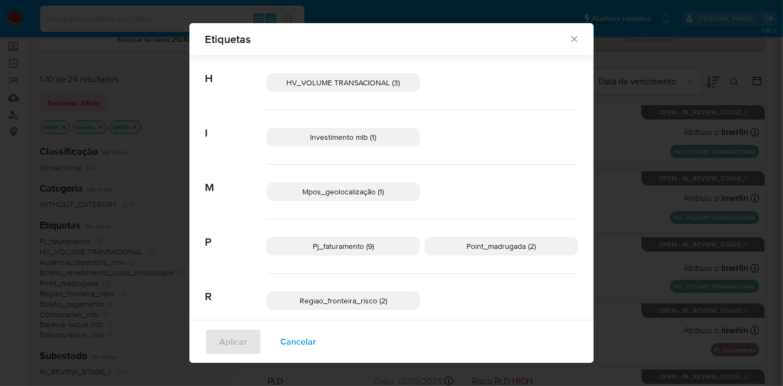
scroll to position [250, 0]
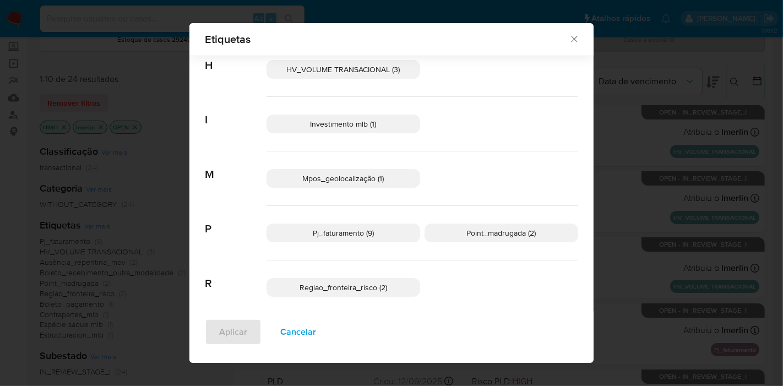
click at [340, 289] on span "Regiao_fronteira_risco (2)" at bounding box center [343, 287] width 88 height 11
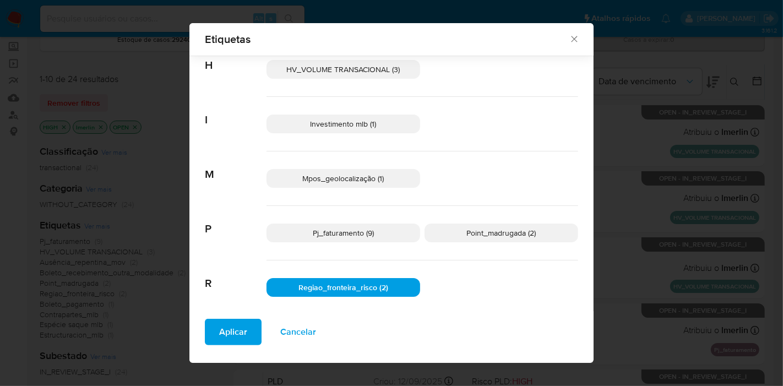
click at [220, 336] on span "Aplicar" at bounding box center [233, 332] width 28 height 24
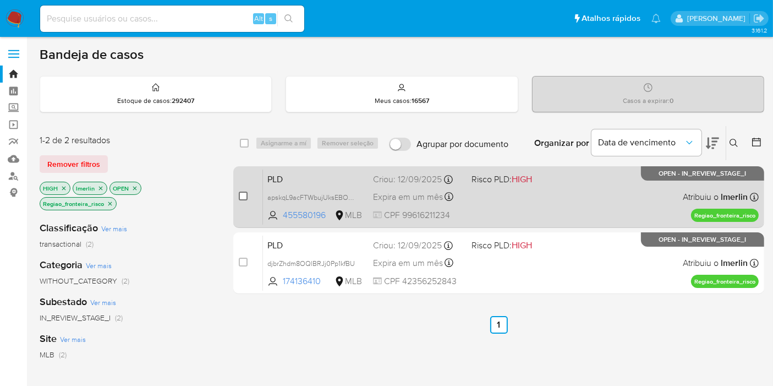
click at [239, 192] on input "checkbox" at bounding box center [243, 196] width 9 height 9
checkbox input "true"
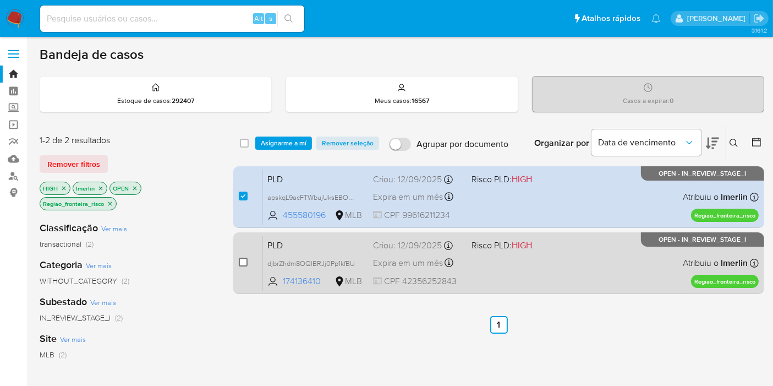
click at [244, 262] on input "checkbox" at bounding box center [243, 262] width 9 height 9
checkbox input "true"
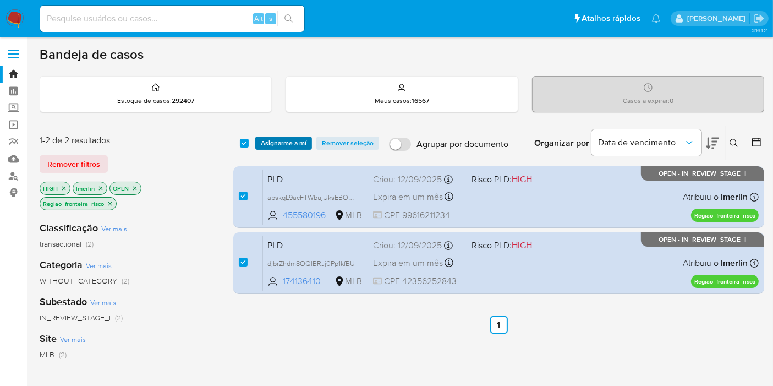
click at [295, 140] on span "Asignarme a mí" at bounding box center [284, 143] width 46 height 11
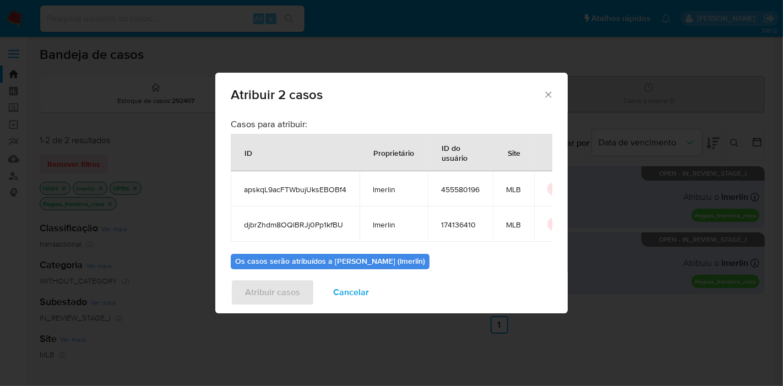
click at [304, 187] on span "apskqL9acFTWbujUksEBOBf4" at bounding box center [295, 189] width 102 height 10
copy span "apskqL9acFTWbujUksEBOBf4"
click at [456, 189] on span "455580196" at bounding box center [460, 189] width 39 height 10
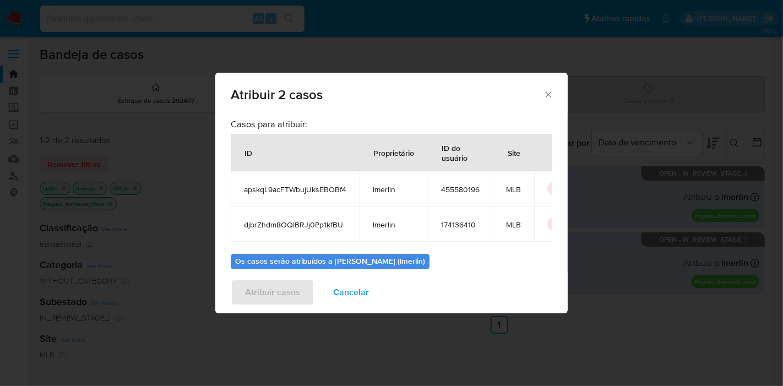
click at [286, 224] on span "djbrZhdm8OQlBRJj0Pp1kfBU" at bounding box center [295, 225] width 102 height 10
click at [461, 221] on span "174136410" at bounding box center [460, 225] width 39 height 10
click at [352, 294] on span "Cancelar" at bounding box center [351, 292] width 36 height 24
